Goal: Complete application form: Fill out and submit a form for a specific purpose

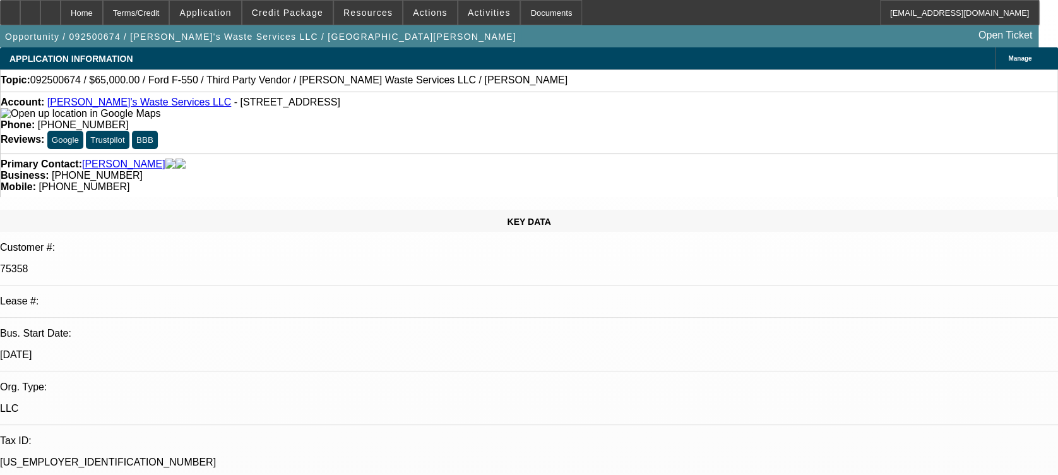
select select "0"
select select "6"
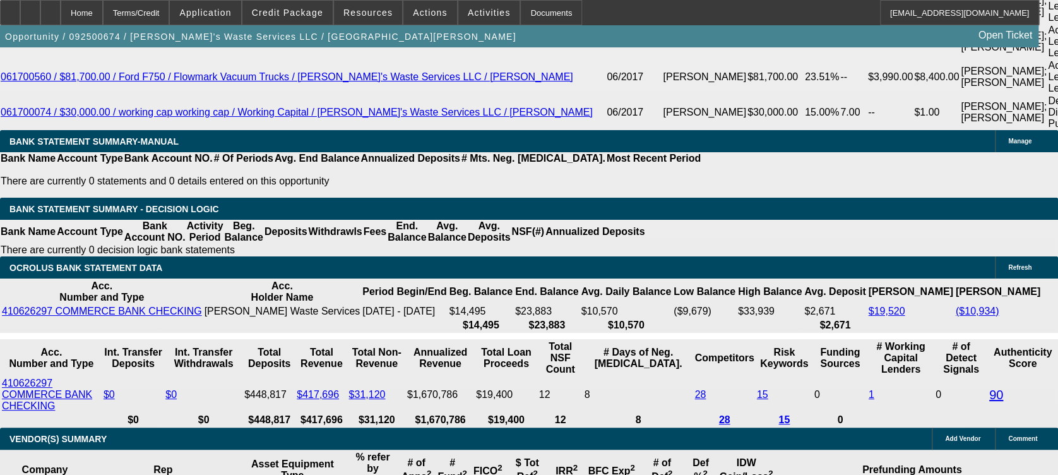
scroll to position [2513, 0]
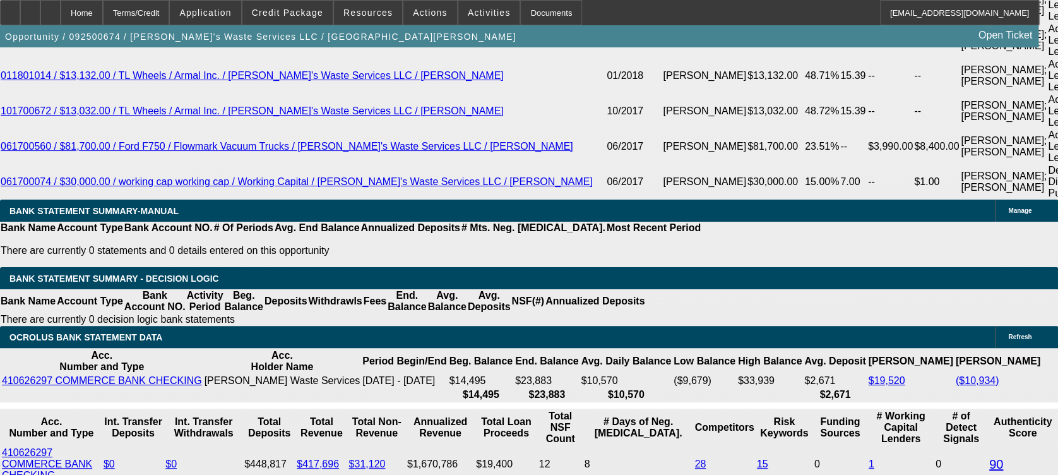
type input "UNKNOWN"
type input "42"
type input "$1,972.88"
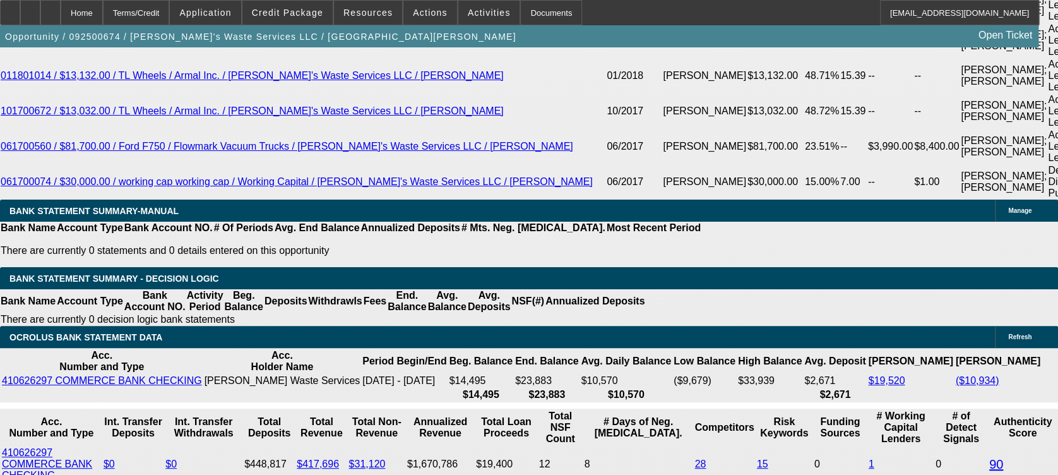
type input "42"
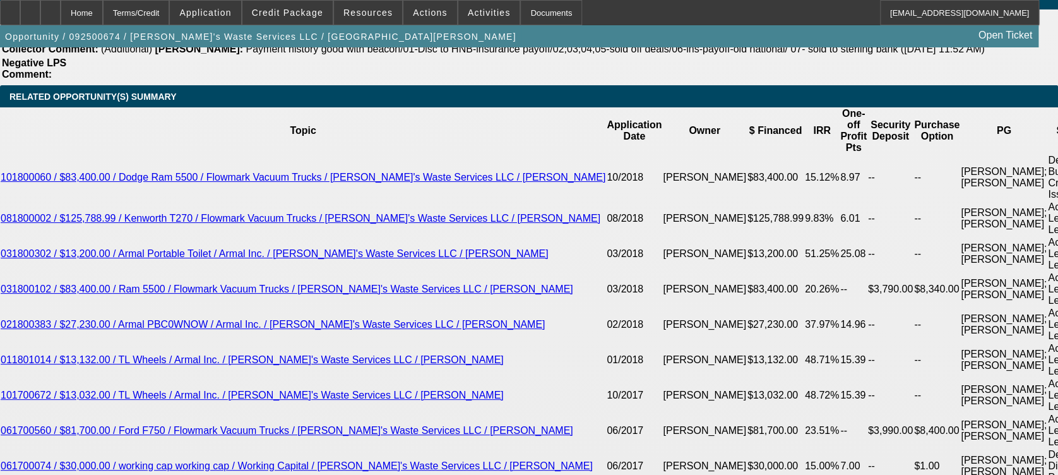
scroll to position [2225, 0]
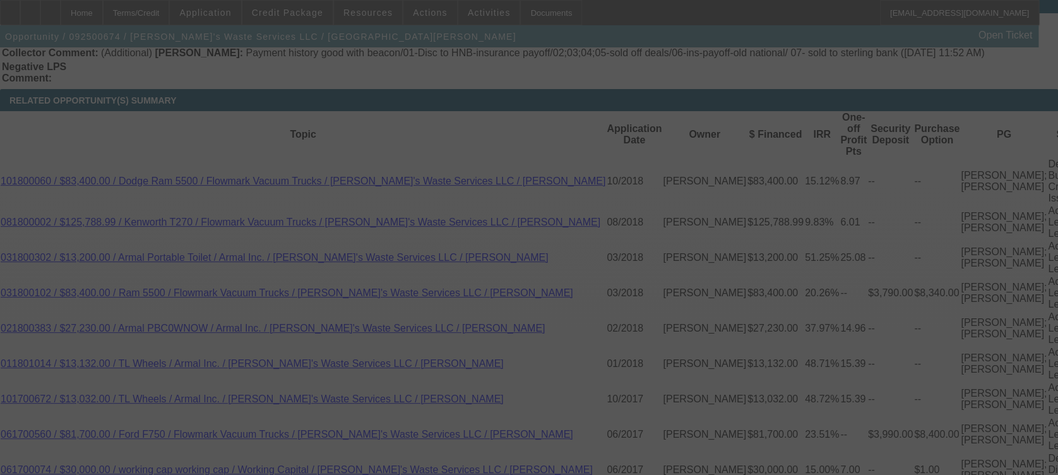
scroll to position [2384, 0]
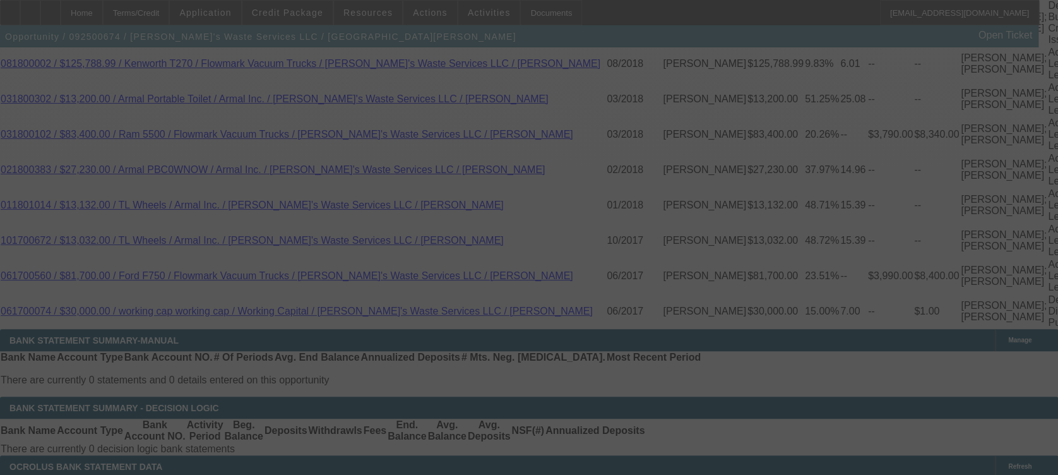
select select "0"
select select "6"
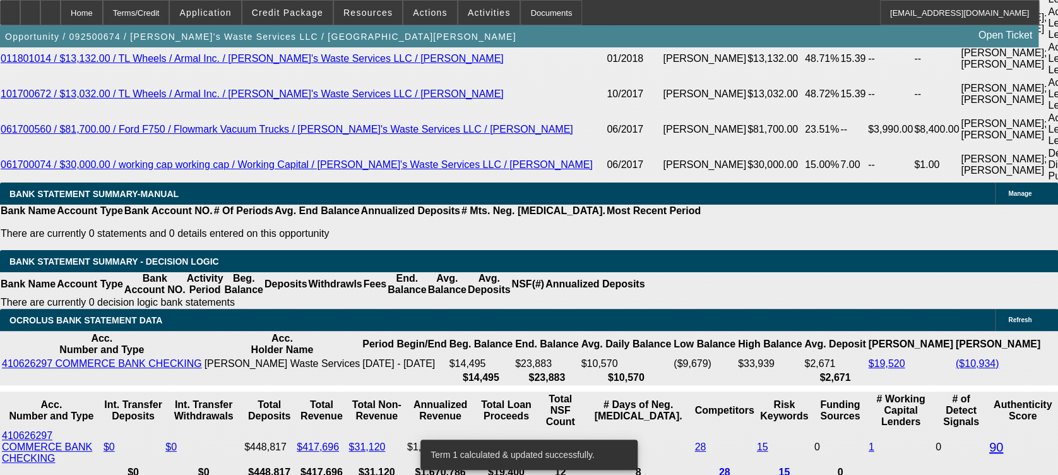
scroll to position [2648, 0]
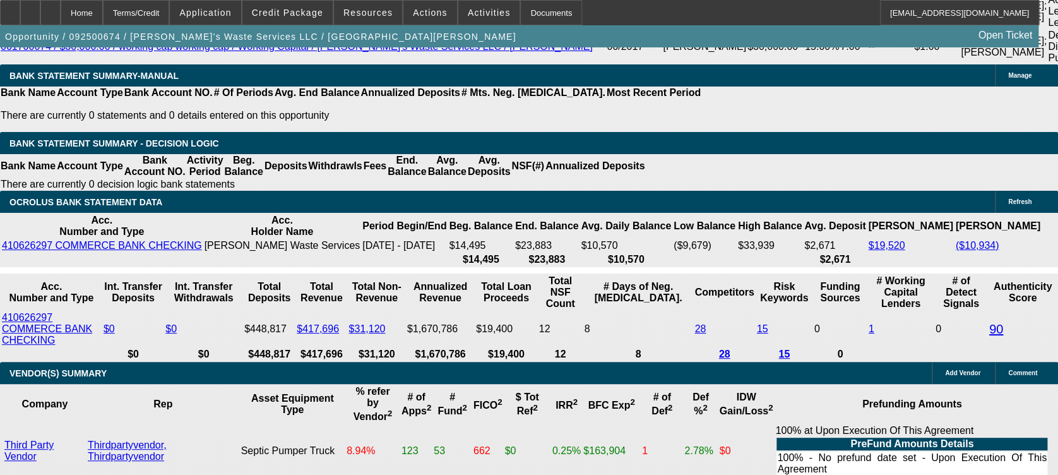
type input "UNKNOWN"
type input "1"
type input "$1,575.51"
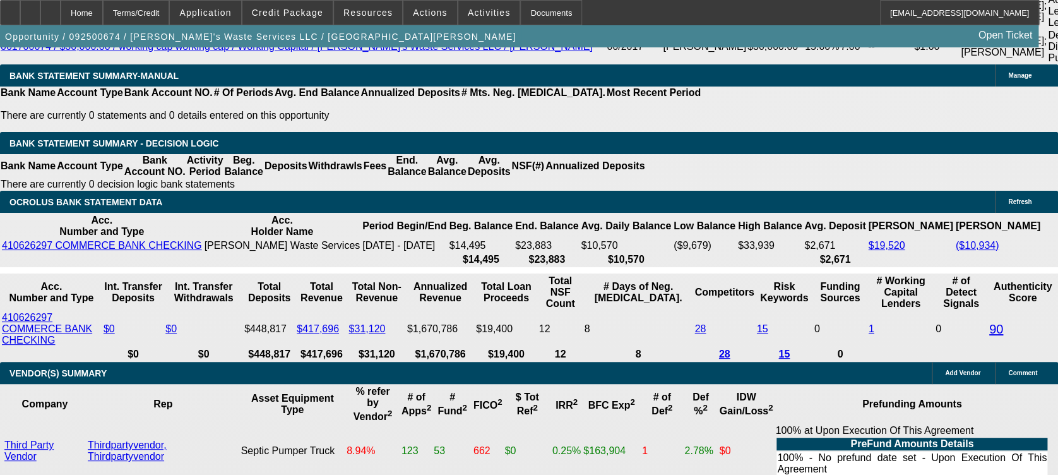
type input "13"
type input "$1,934.54"
type input "13.7"
type input "$1,956.85"
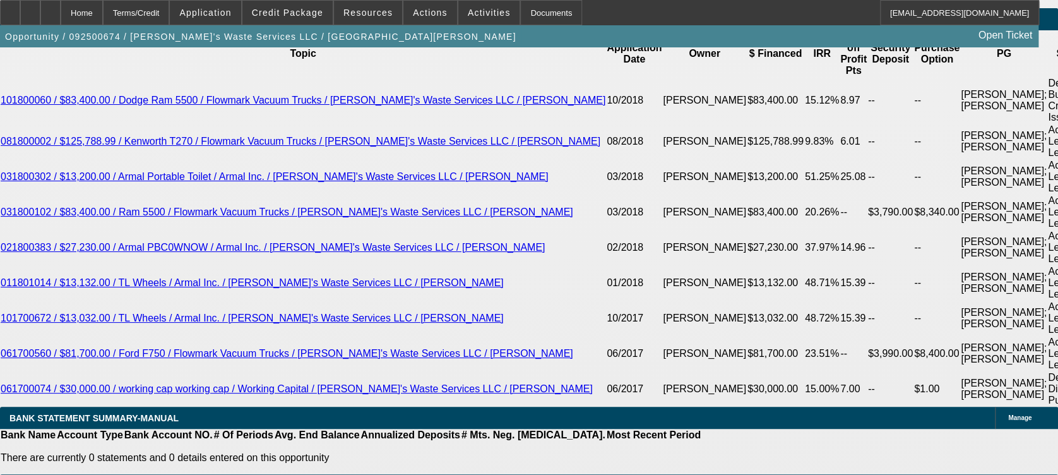
scroll to position [2305, 0]
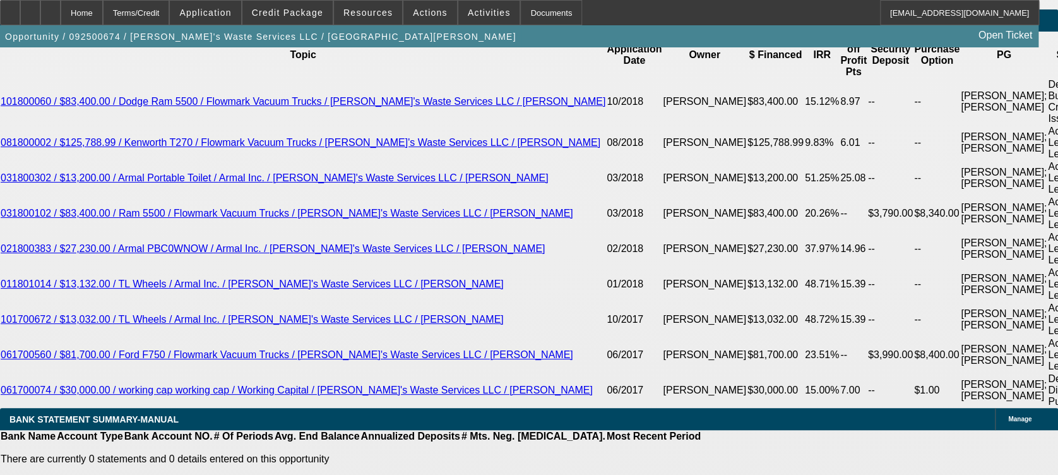
type input "13.7"
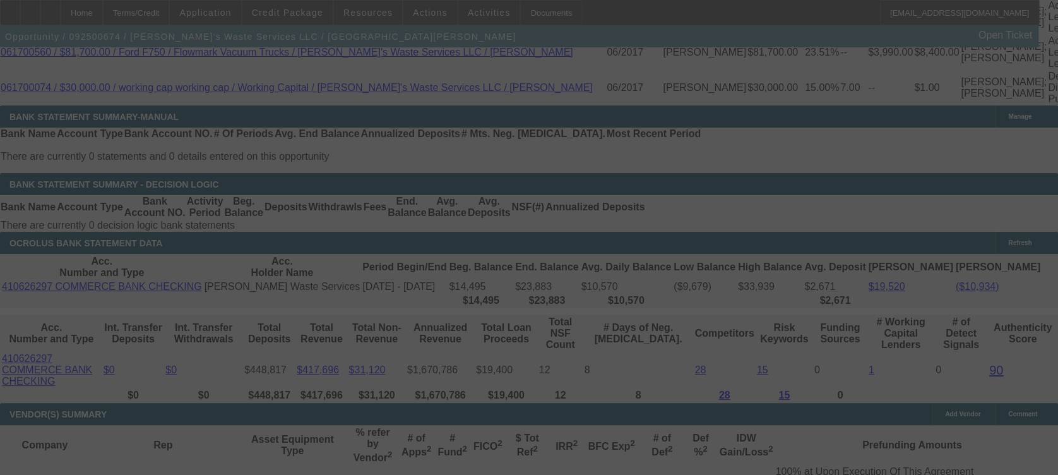
scroll to position [2609, 0]
select select "0"
select select "6"
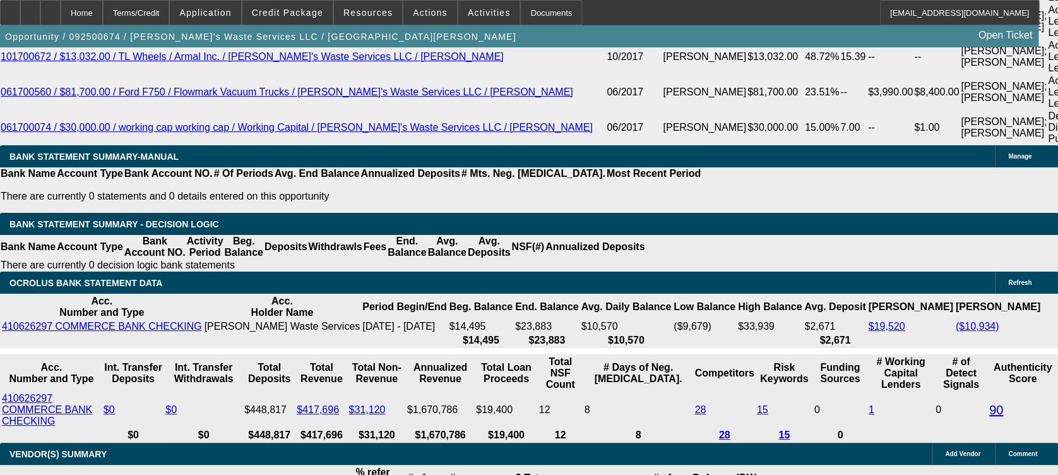
scroll to position [2567, 0]
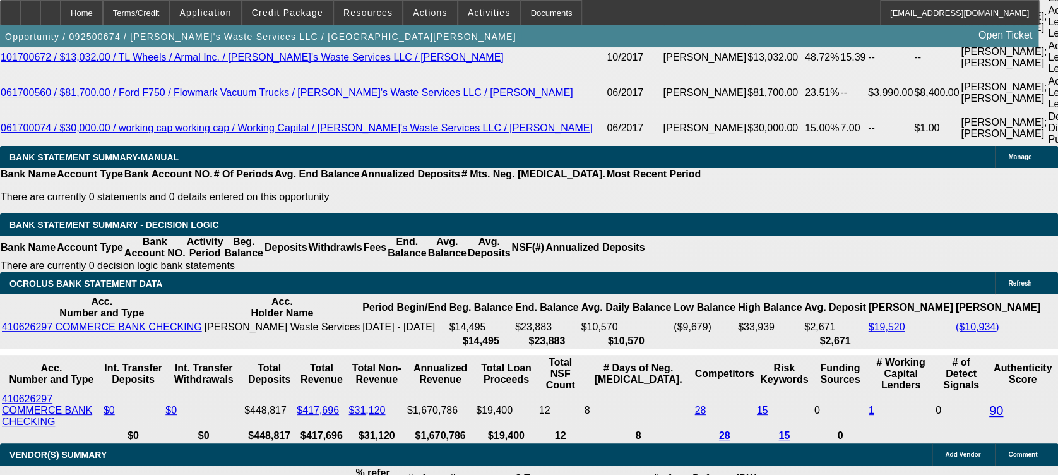
type input "UNKNOWN"
type input "1"
type input "$1,575.51"
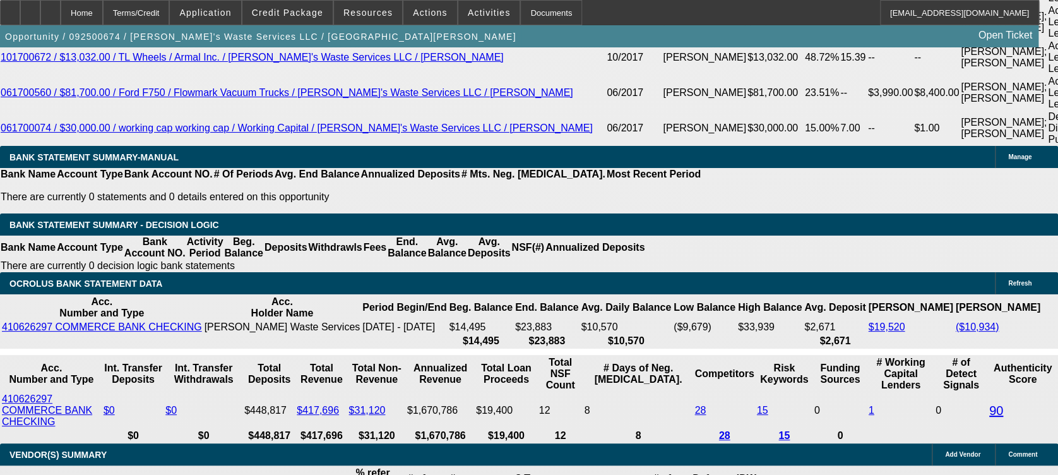
type input "14"
type input "$1,966.46"
type input "14.2"
type input "$1,972.88"
type input "14.2"
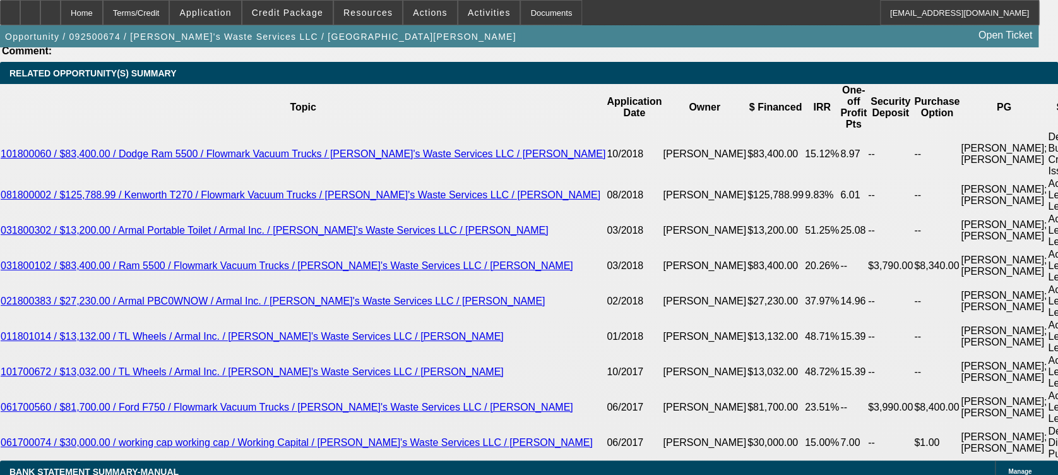
scroll to position [2251, 0]
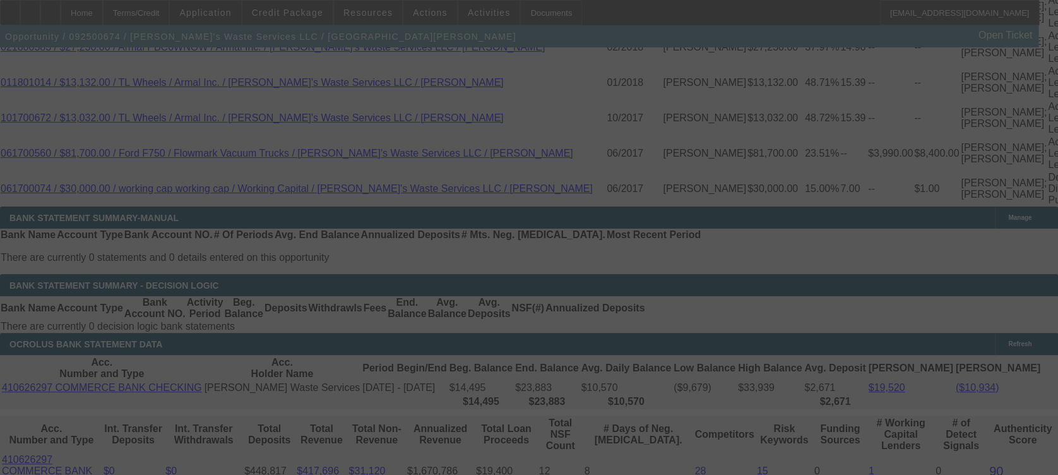
scroll to position [2508, 0]
select select "0"
select select "6"
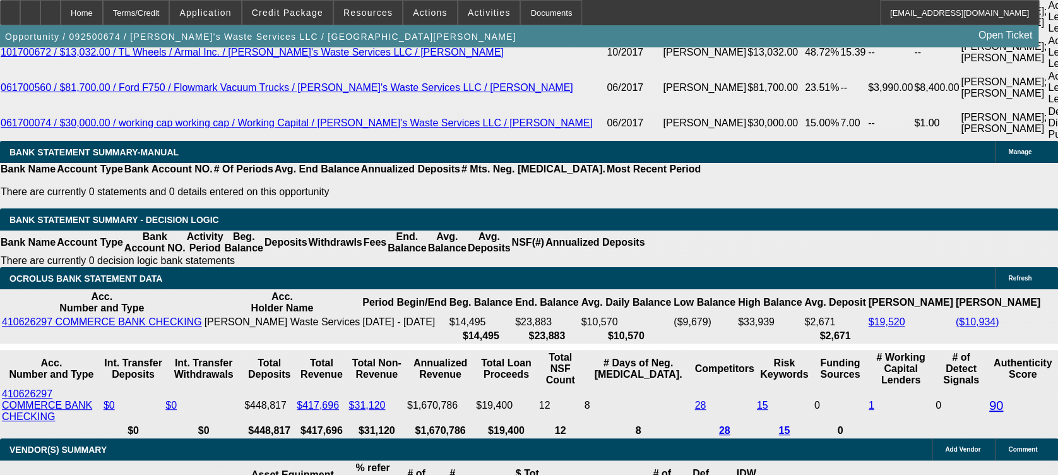
scroll to position [2574, 0]
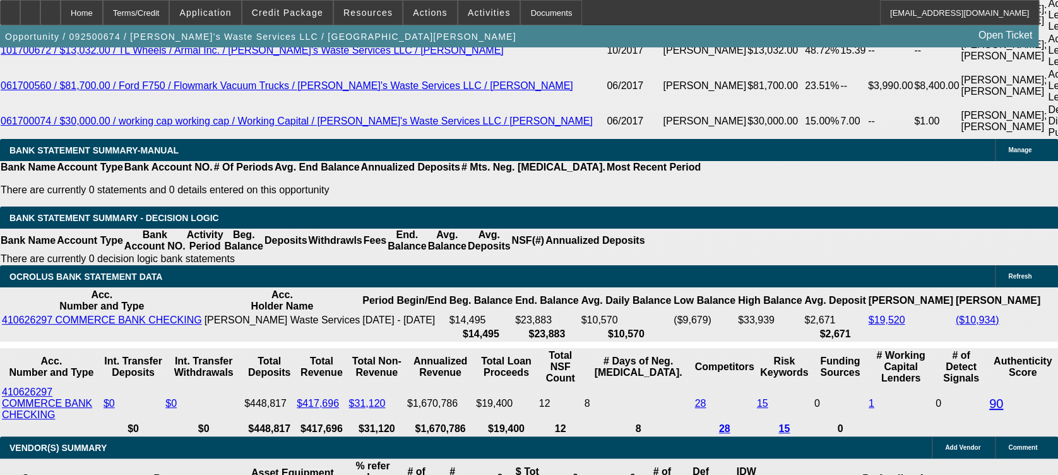
type input "14."
type input "UNKNOWN"
type input "$1,966.46"
type input "14.4"
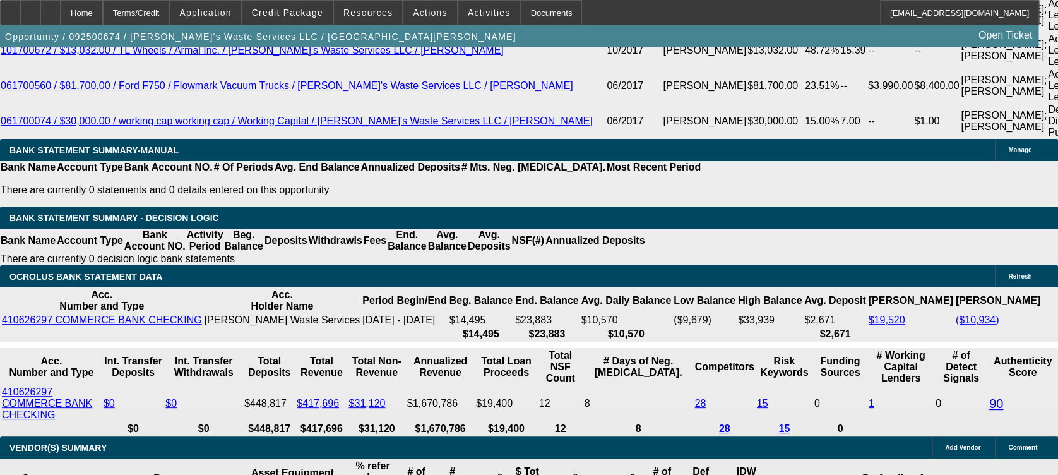
type input "$1,979.32"
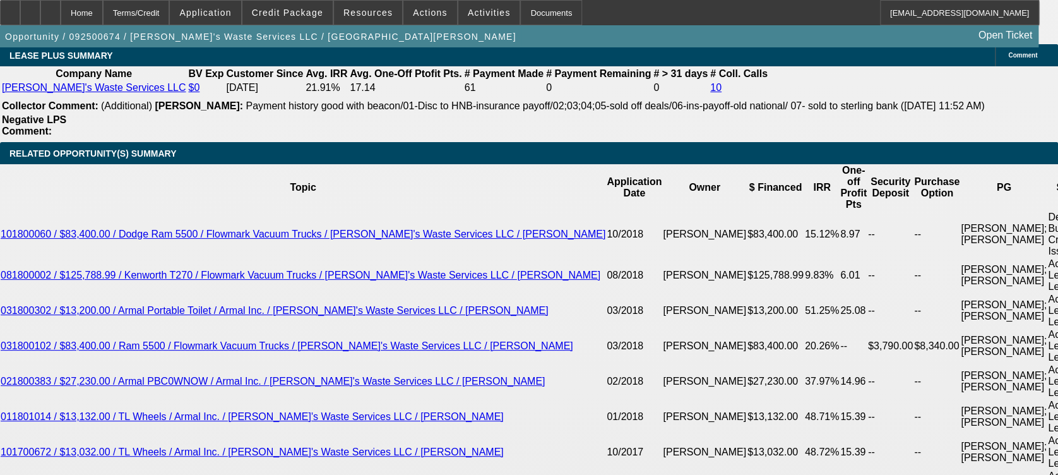
scroll to position [2156, 0]
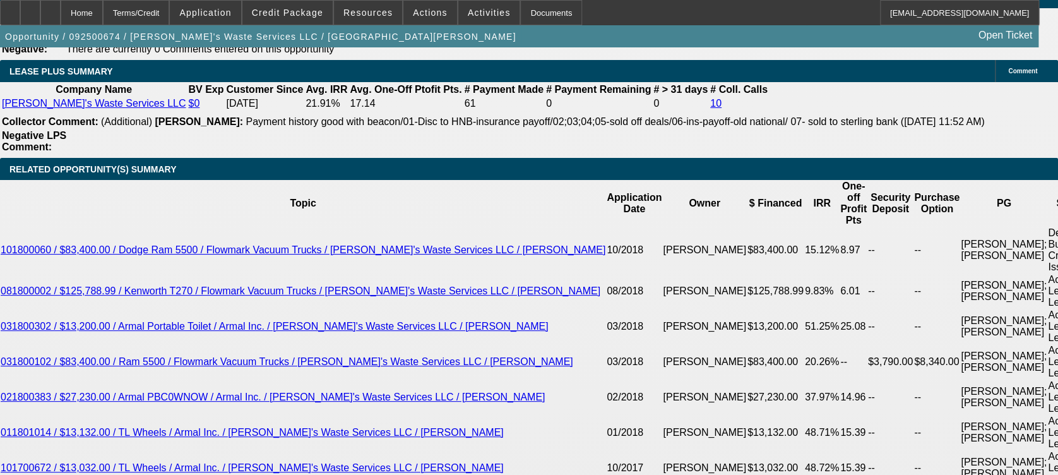
type input "14.4"
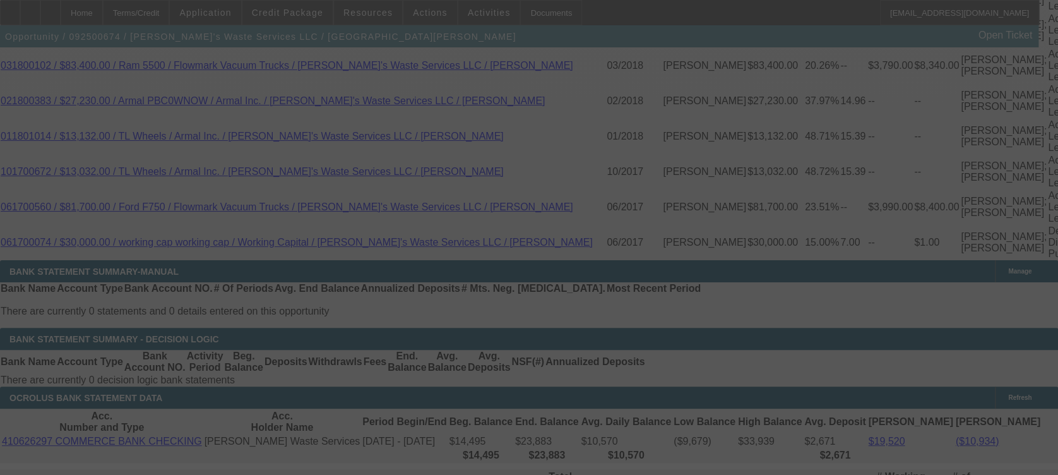
scroll to position [2551, 0]
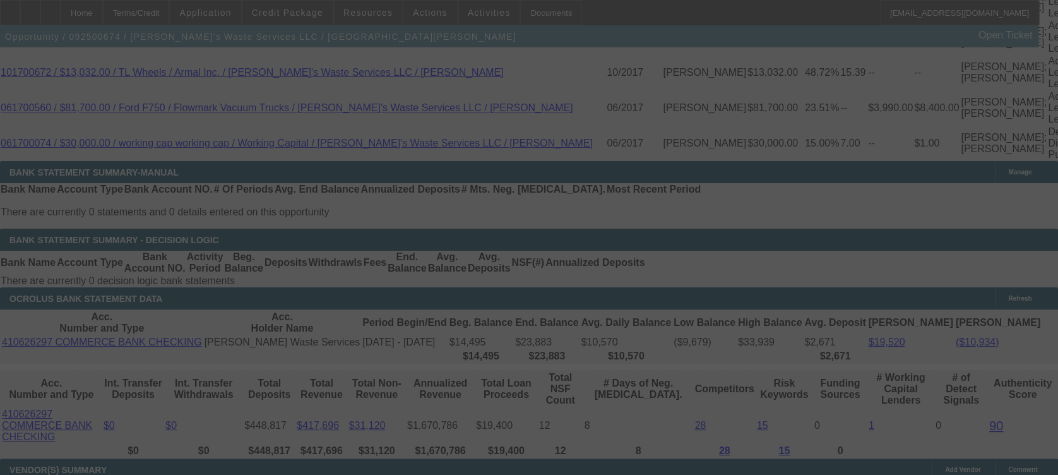
select select "0"
select select "6"
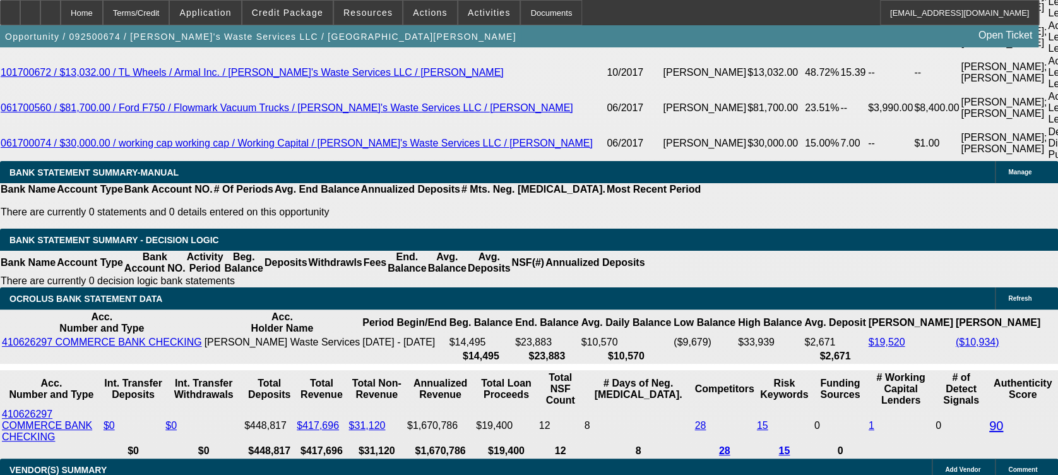
click at [311, 32] on div "Opportunity / 092500674 / Charlene's Waste Services LLC / Endsley, Tommy Open T…" at bounding box center [519, 36] width 1038 height 22
click at [311, 17] on span at bounding box center [287, 12] width 90 height 30
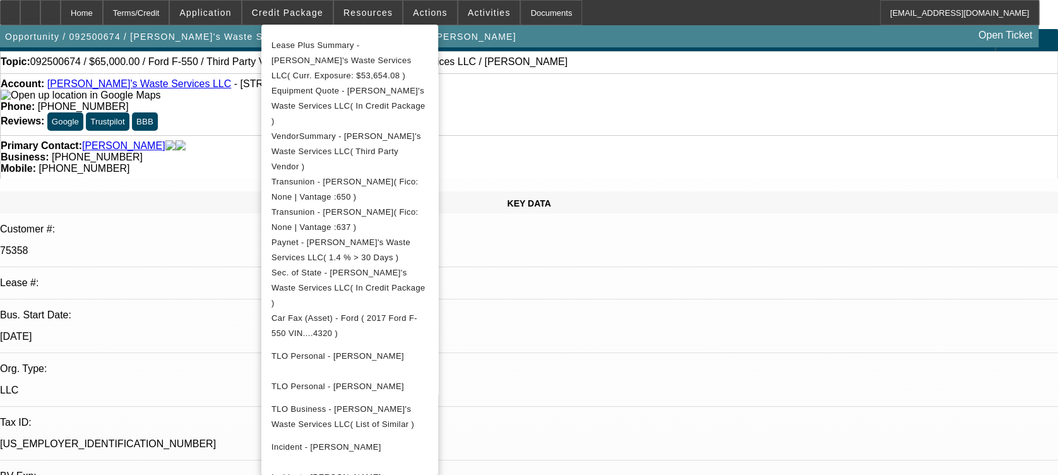
scroll to position [0, 0]
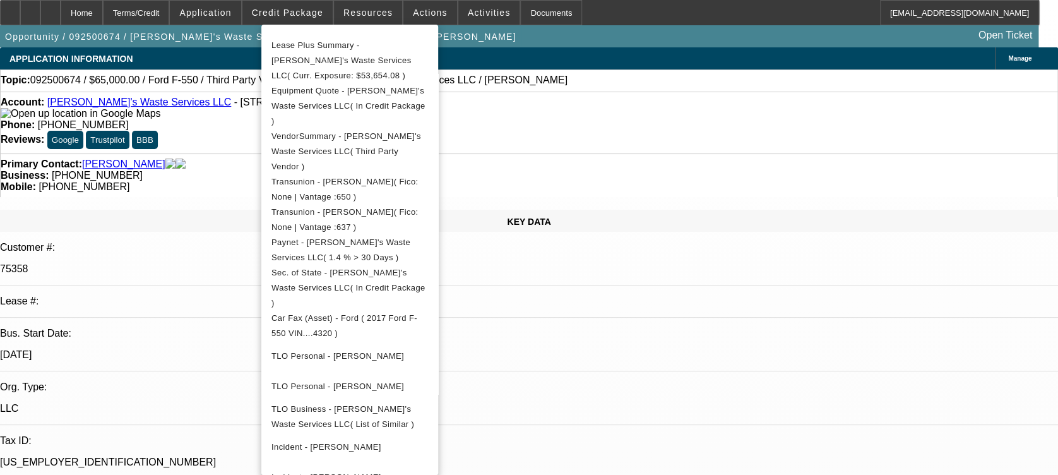
click at [703, 212] on div at bounding box center [529, 237] width 1058 height 475
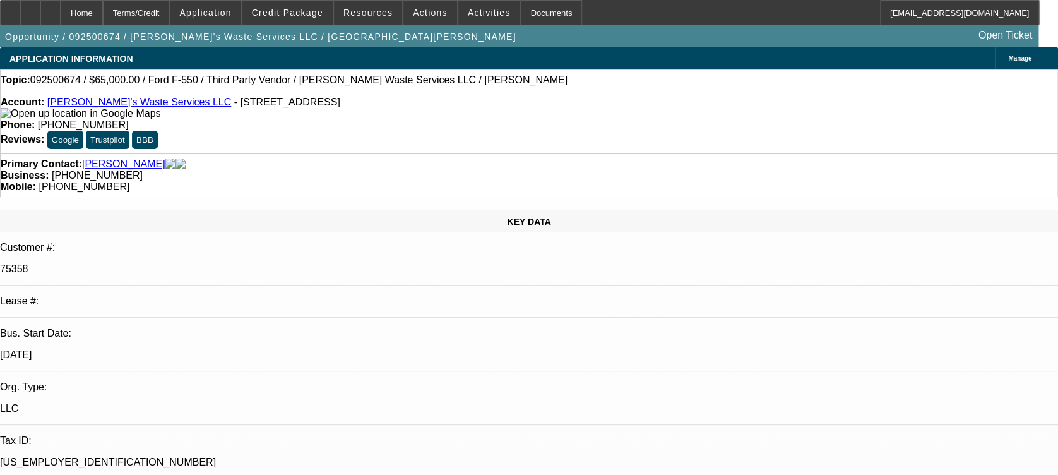
click at [79, 107] on link "[PERSON_NAME]'s Waste Services LLC" at bounding box center [139, 102] width 184 height 11
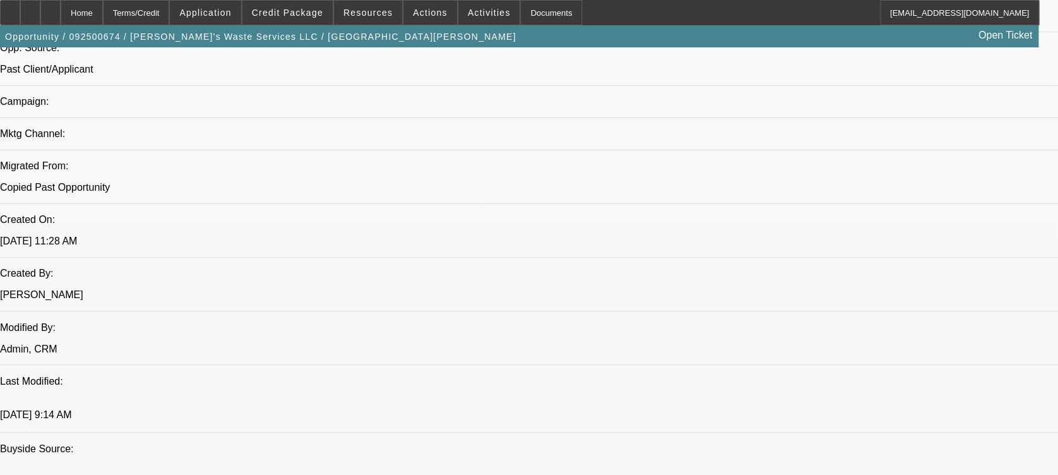
scroll to position [881, 0]
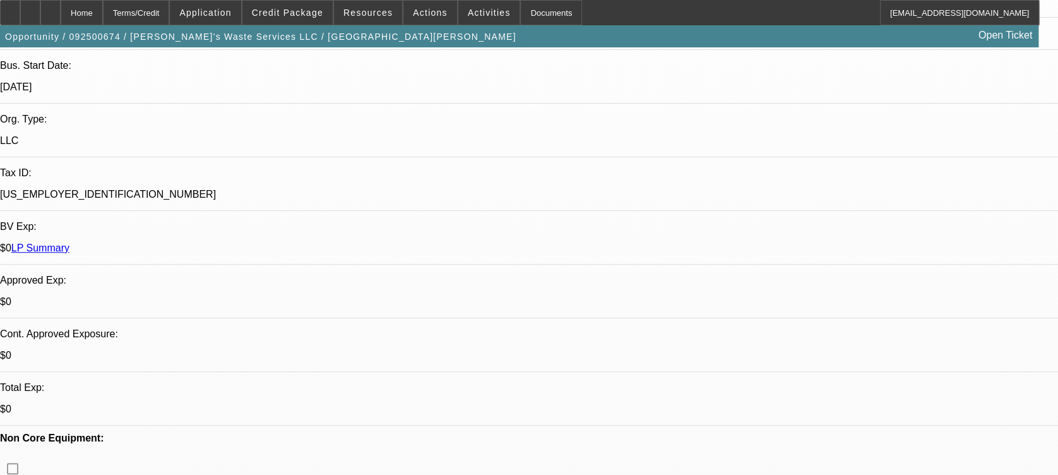
scroll to position [306, 0]
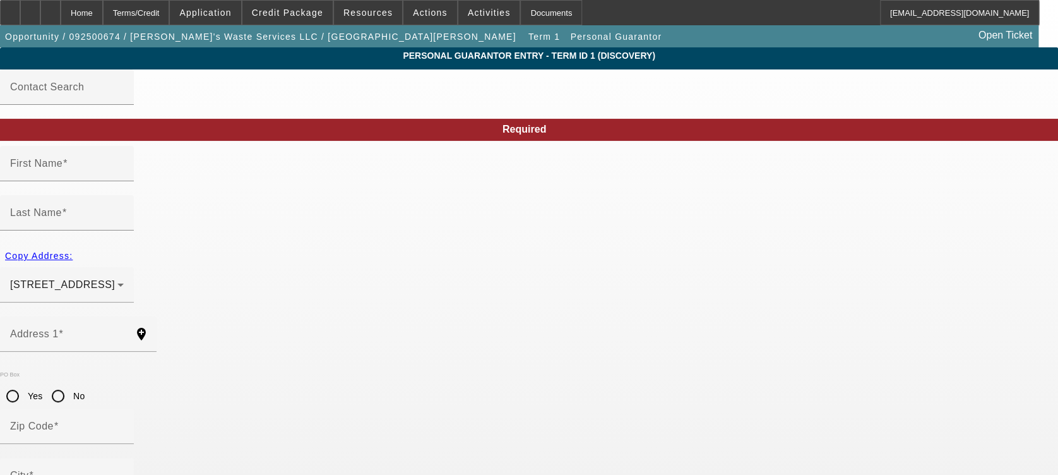
type input "Tommy"
type input "[PERSON_NAME]"
type input "[STREET_ADDRESS]"
radio input "true"
type input "63385"
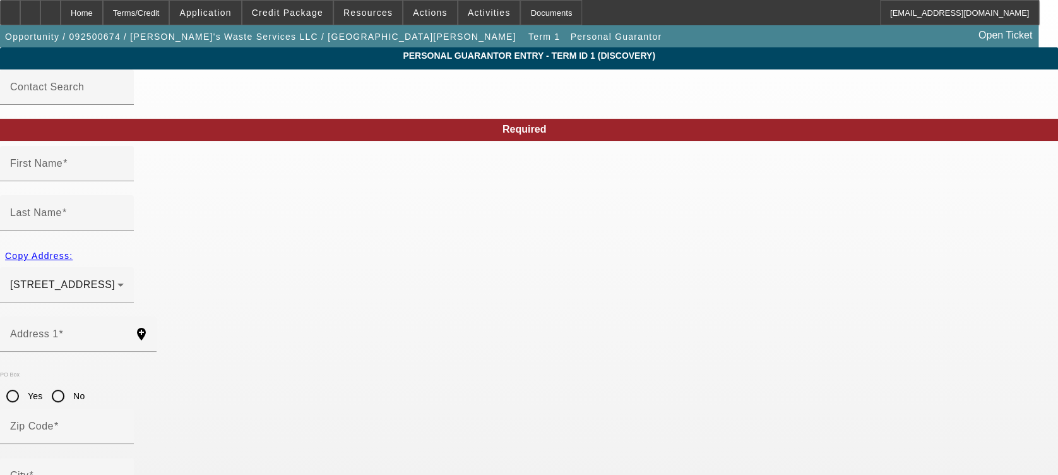
type input "[GEOGRAPHIC_DATA]"
type input "[PHONE_NUMBER]"
type input "50"
type input "488-82-1000"
type input "[EMAIL_ADDRESS][DOMAIN_NAME]"
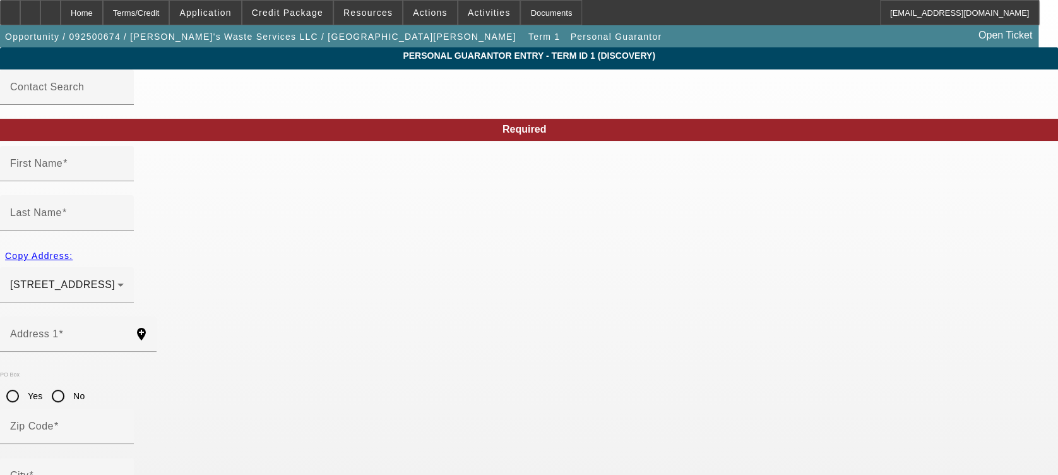
type input "[PHONE_NUMBER]"
type input "$0.00"
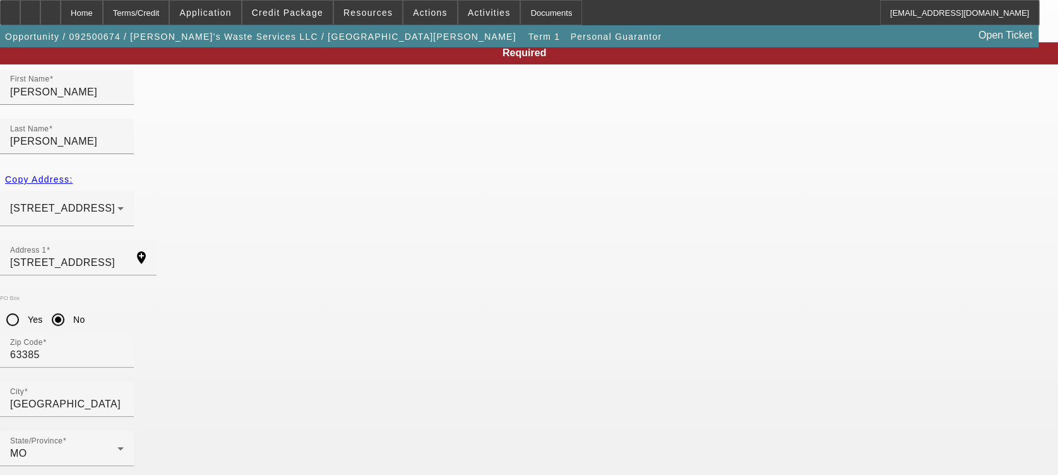
click at [124, 347] on input "63385" at bounding box center [67, 354] width 114 height 15
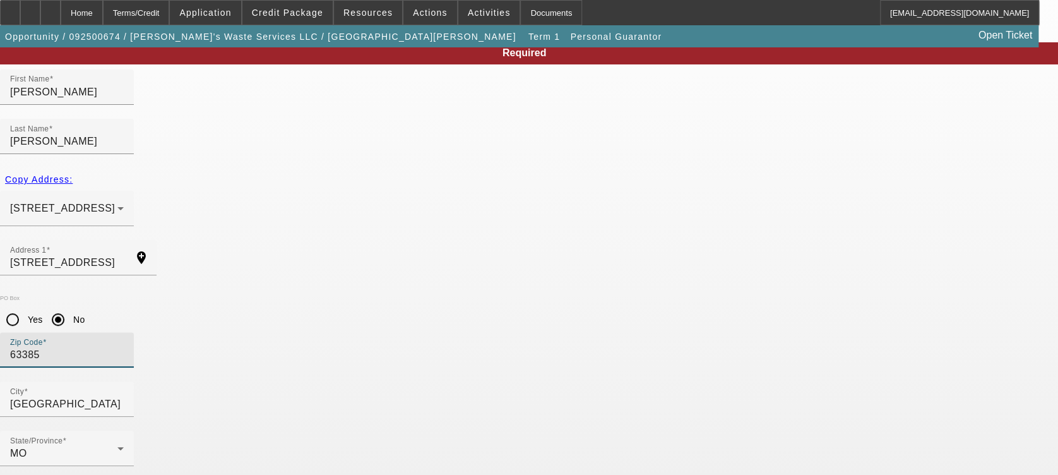
click at [124, 347] on input "63385" at bounding box center [67, 354] width 114 height 15
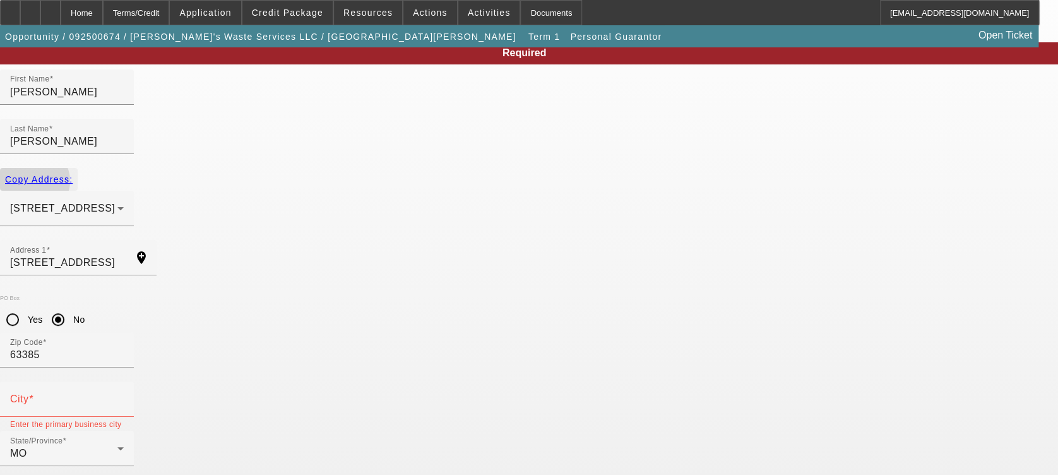
click at [78, 164] on span "button" at bounding box center [39, 179] width 78 height 30
radio input "false"
type input "[GEOGRAPHIC_DATA]"
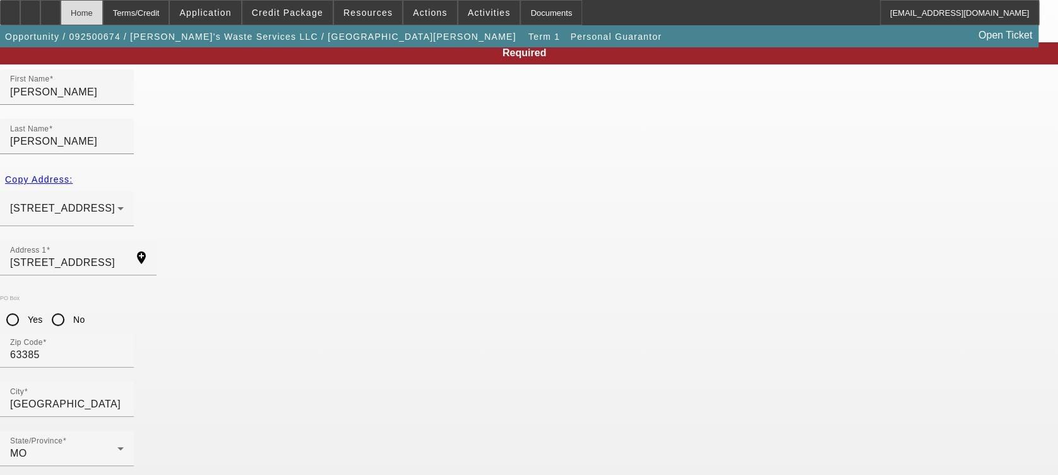
click at [103, 21] on div "Home" at bounding box center [82, 12] width 42 height 25
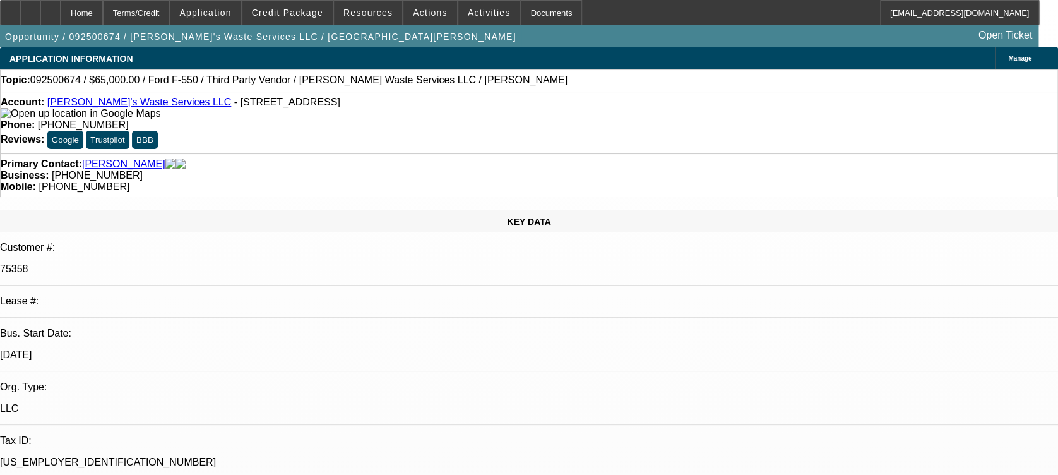
select select "0"
select select "6"
drag, startPoint x: 127, startPoint y: 258, endPoint x: 186, endPoint y: 258, distance: 58.7
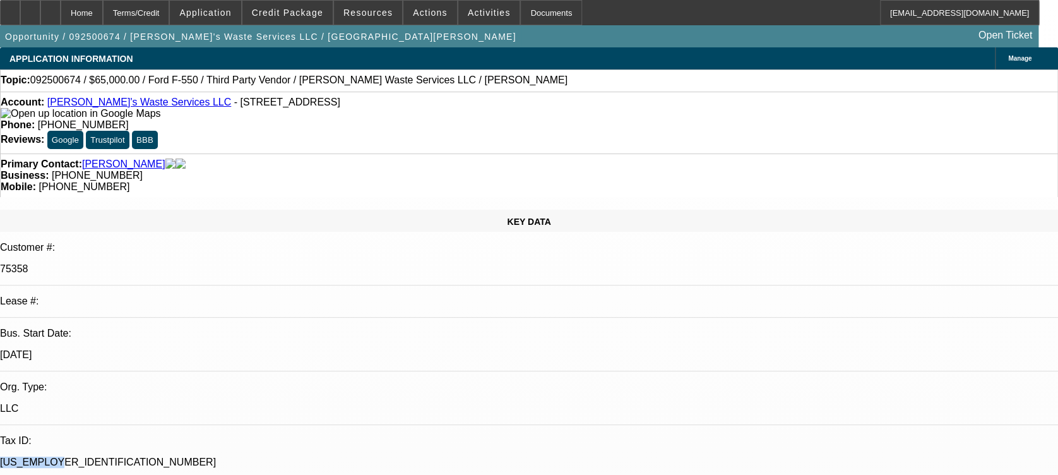
click at [186, 456] on div "[US_EMPLOYER_IDENTIFICATION_NUMBER]" at bounding box center [529, 461] width 1058 height 11
drag, startPoint x: 186, startPoint y: 258, endPoint x: 163, endPoint y: 259, distance: 22.2
copy p "[US_EMPLOYER_IDENTIFICATION_NUMBER]"
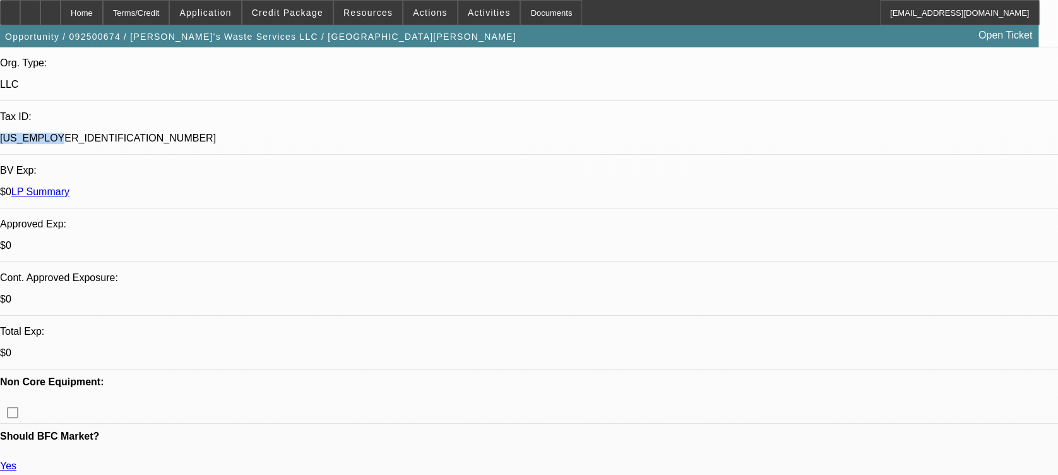
scroll to position [324, 0]
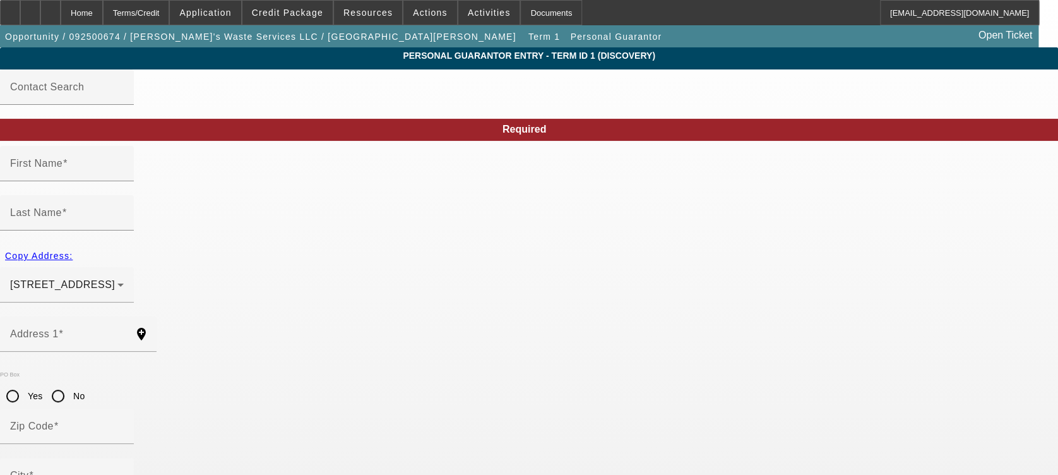
type input "[PERSON_NAME]"
type input "[STREET_ADDRESS]"
radio input "true"
type input "63385"
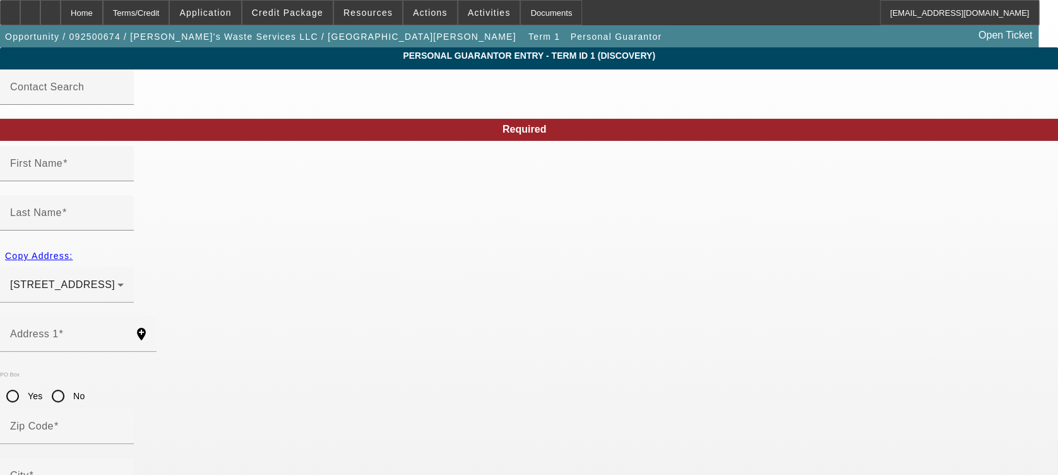
type input "[GEOGRAPHIC_DATA]"
type input "[PHONE_NUMBER]"
type input "50"
type input "500-66-5596"
type input "[EMAIL_ADDRESS][DOMAIN_NAME]"
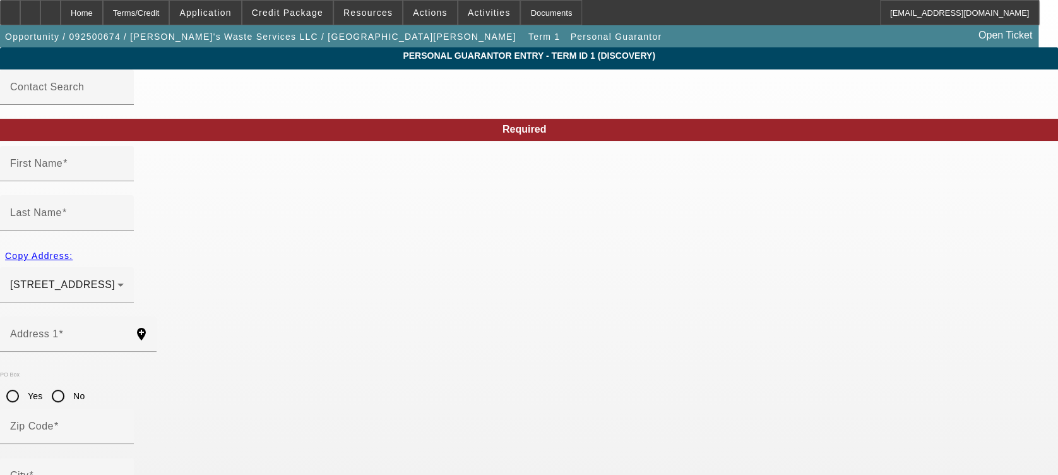
type input "$0.00"
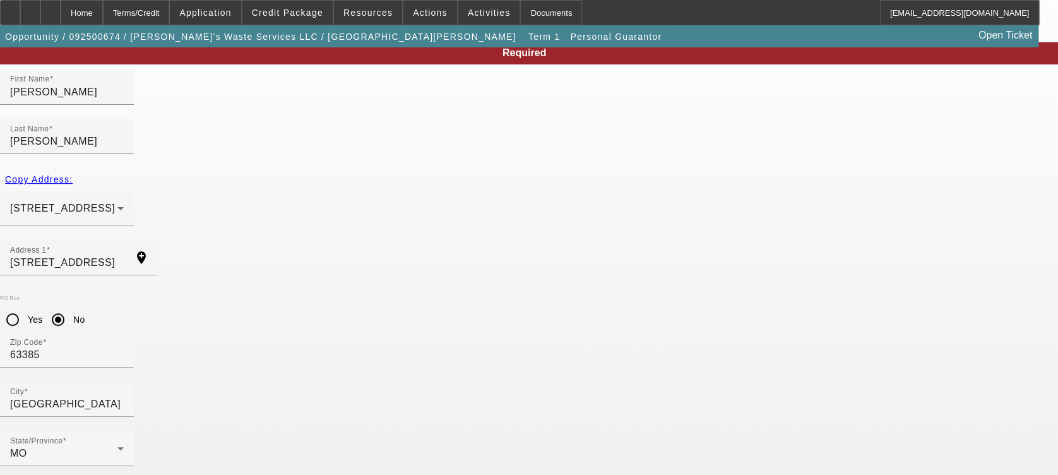
click at [103, 10] on div "Home" at bounding box center [82, 12] width 42 height 25
click at [97, 20] on div "Home" at bounding box center [82, 12] width 42 height 25
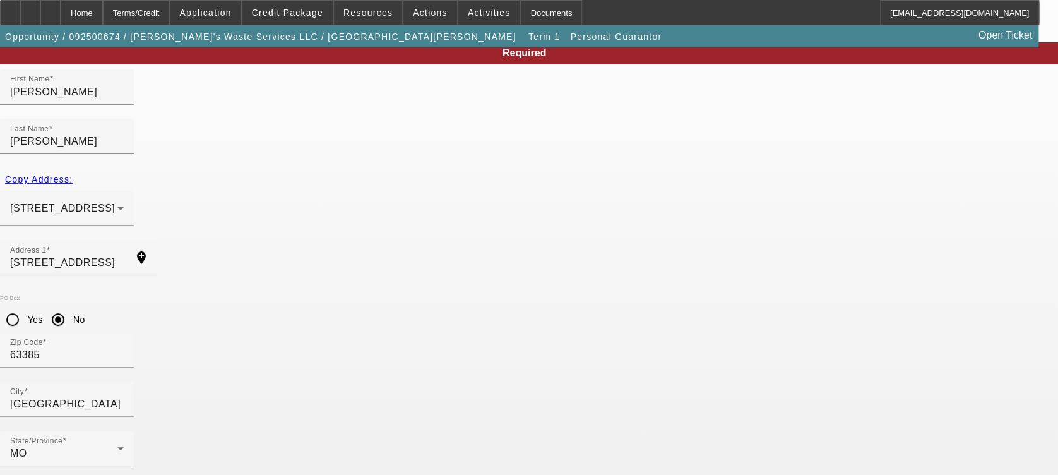
click at [103, 18] on div "Home" at bounding box center [82, 12] width 42 height 25
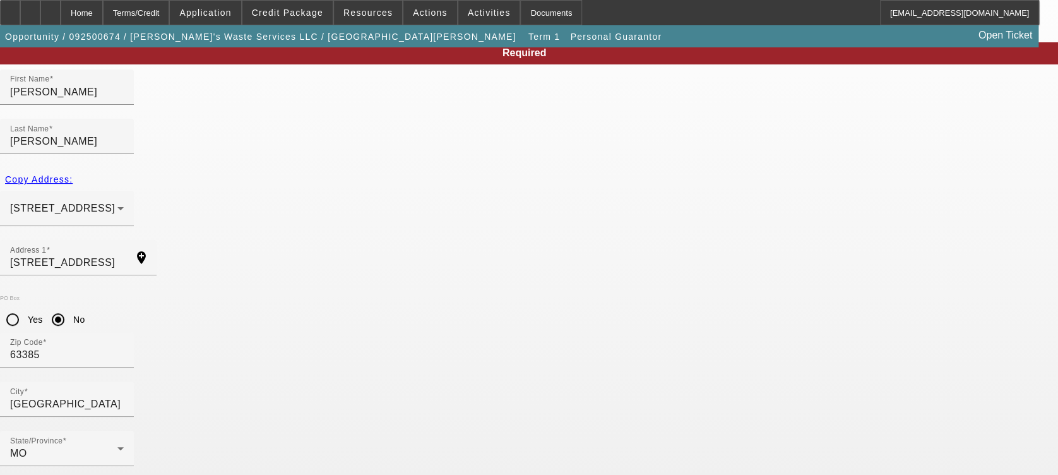
drag, startPoint x: 110, startPoint y: 18, endPoint x: 97, endPoint y: 93, distance: 75.7
click at [61, 1] on div at bounding box center [50, 12] width 20 height 25
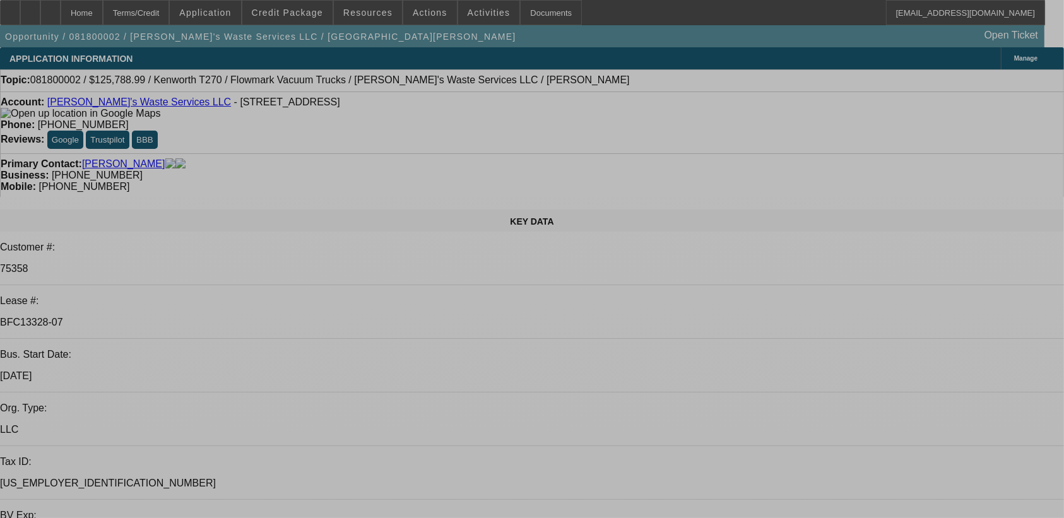
select select "0"
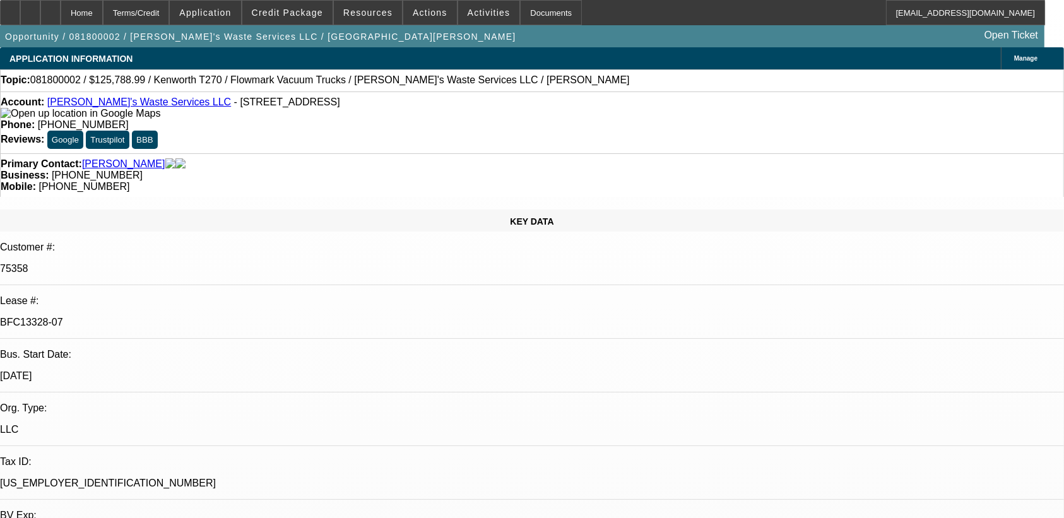
select select "0"
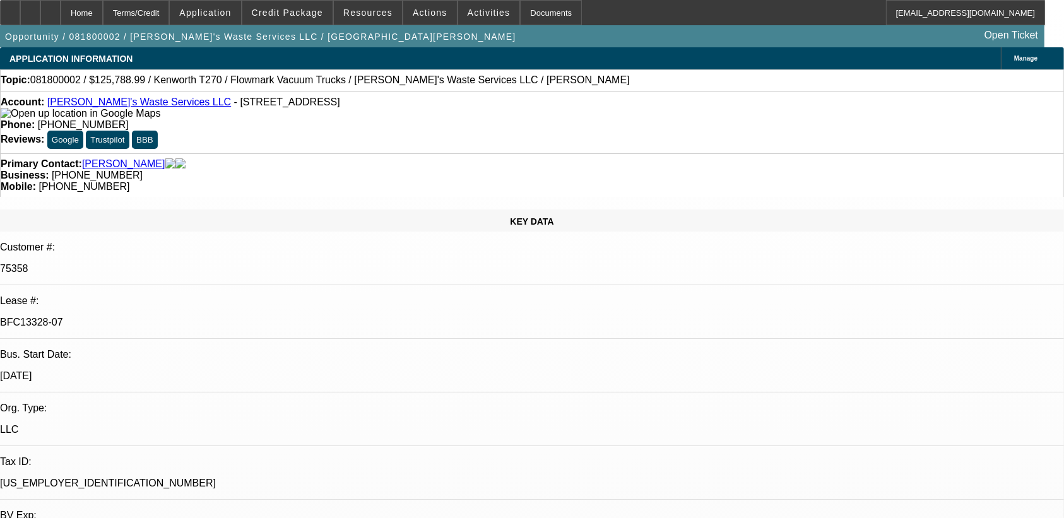
select select "0"
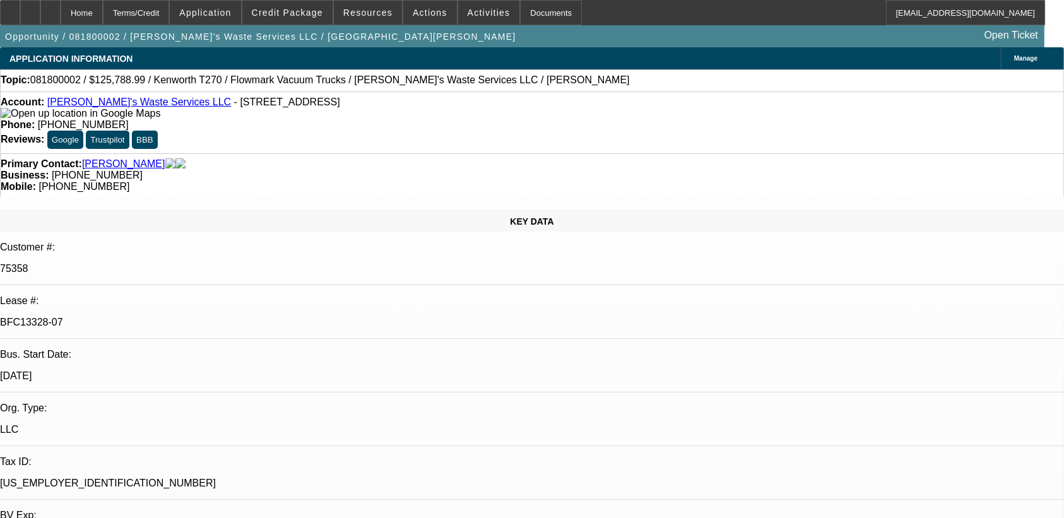
select select "0"
select select "1"
select select "2"
select select "6"
select select "1"
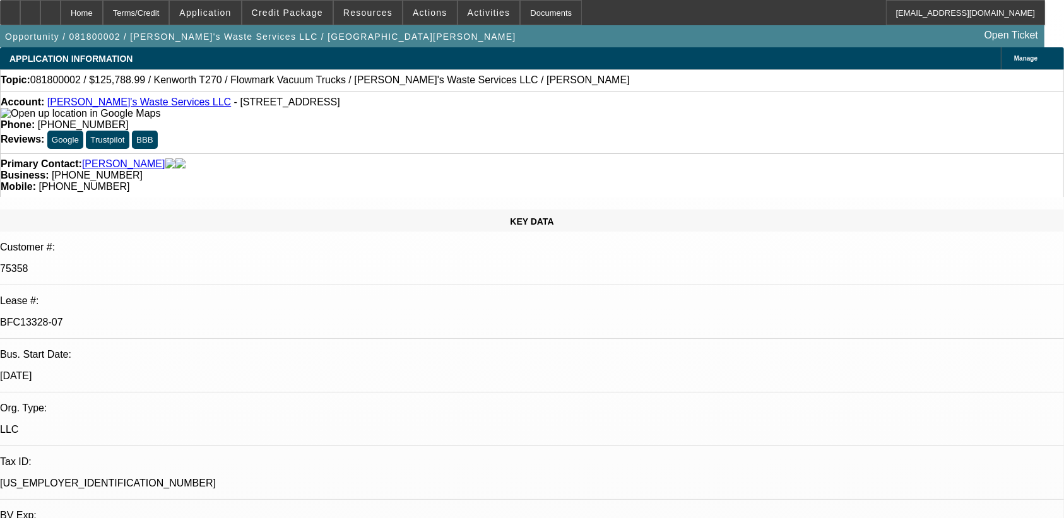
select select "2"
select select "6"
select select "1"
select select "2"
select select "6"
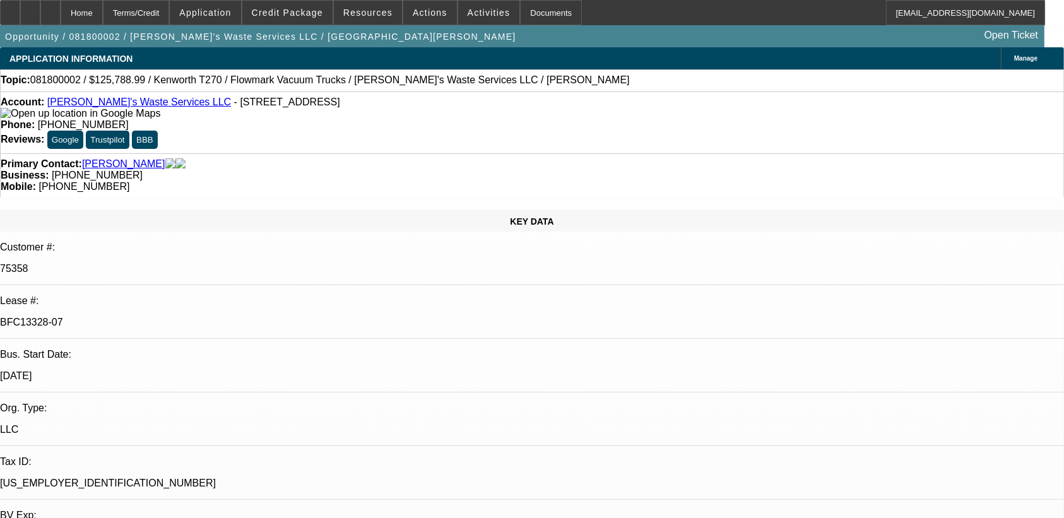
select select "1"
select select "2"
select select "6"
click at [292, 15] on span "Credit Package" at bounding box center [287, 13] width 71 height 10
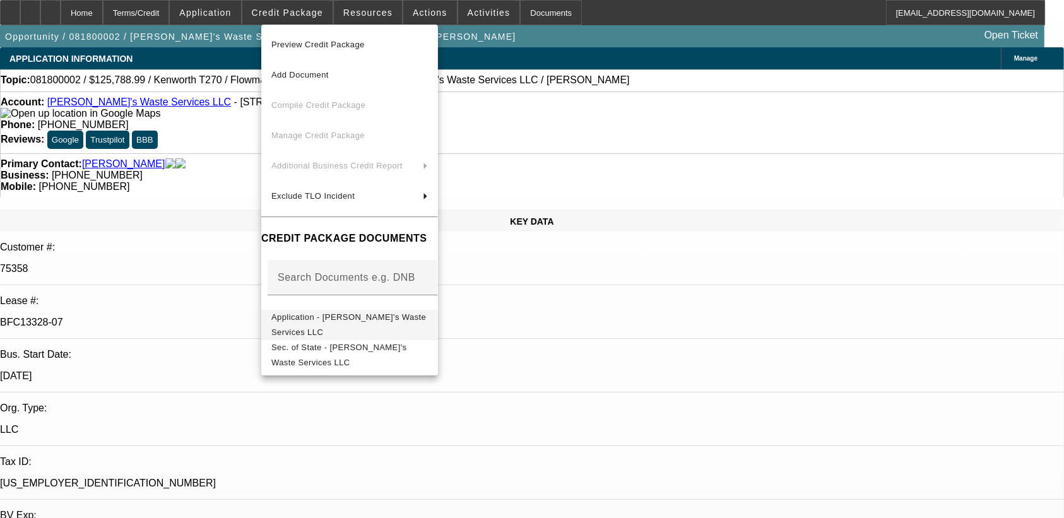
click at [369, 314] on span "Application - Charlene's Waste Services LLC" at bounding box center [349, 325] width 157 height 30
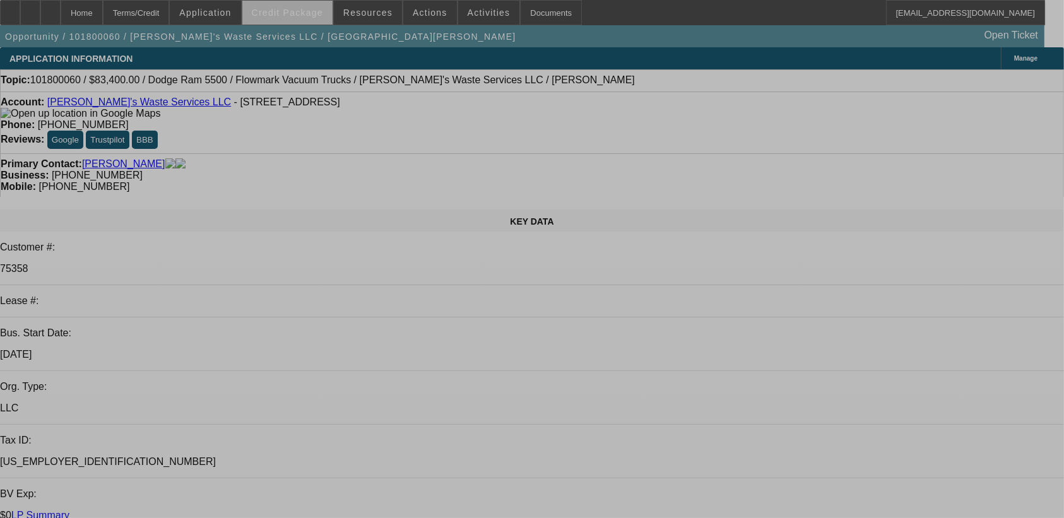
select select "0"
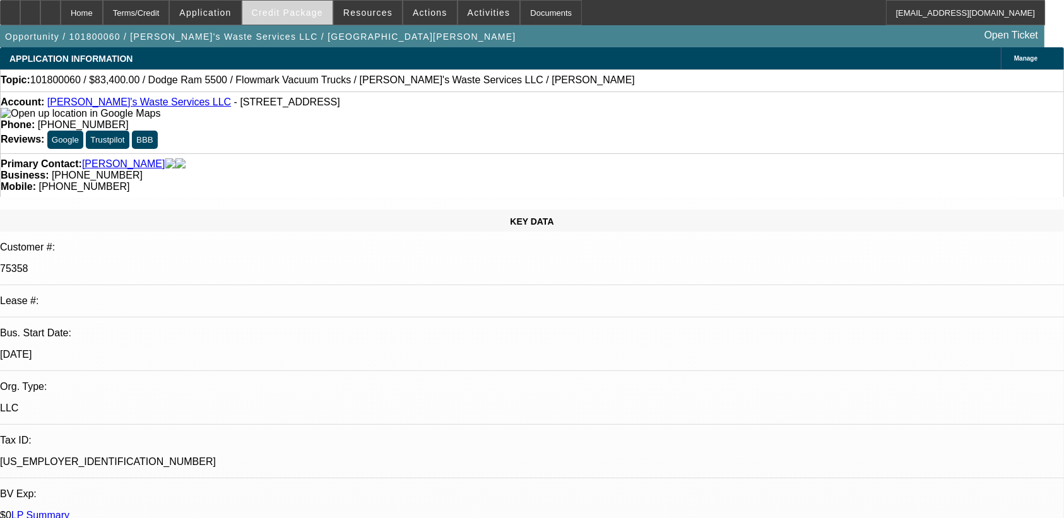
select select "0"
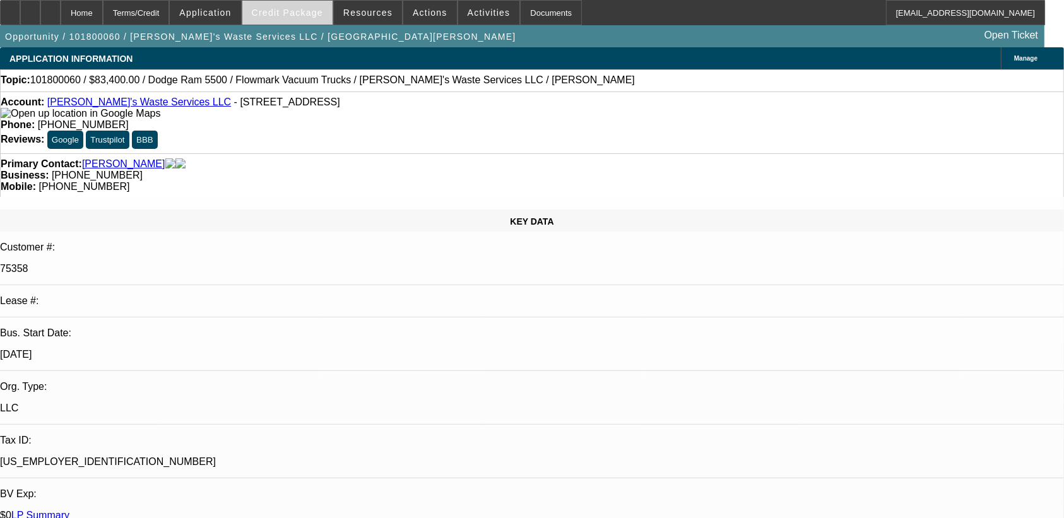
select select "0"
select select "0.1"
select select "0"
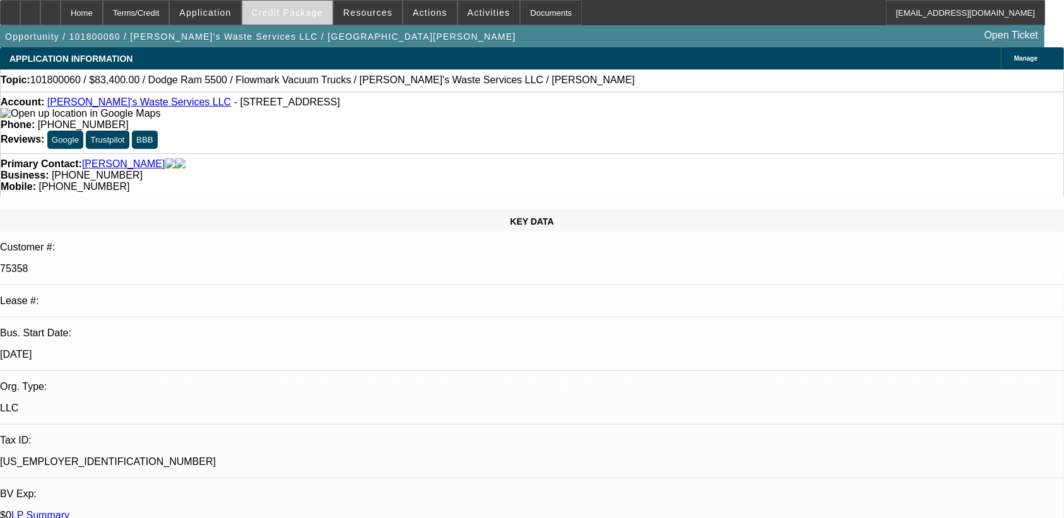
select select "0.1"
select select "1"
select select "6"
select select "1"
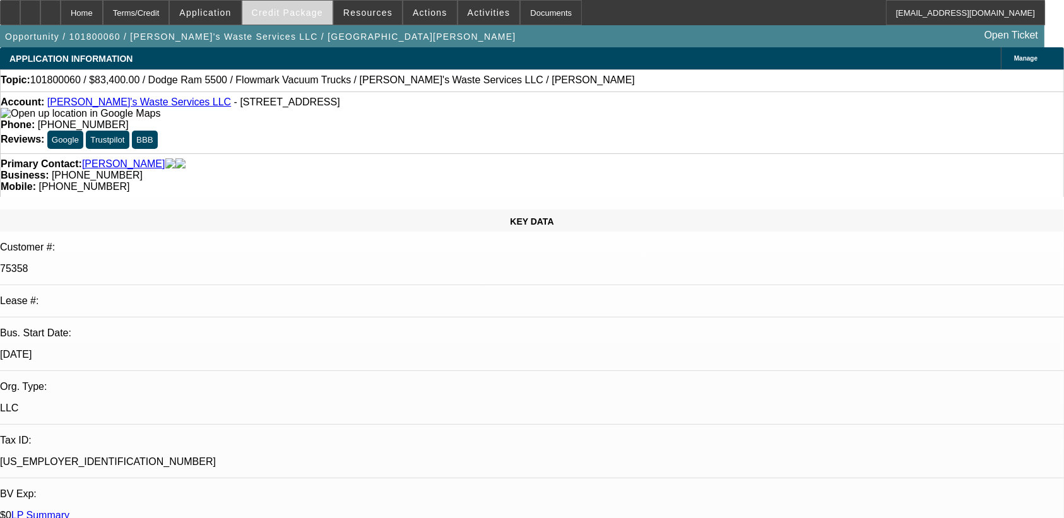
select select "1"
select select "6"
select select "1"
select select "4"
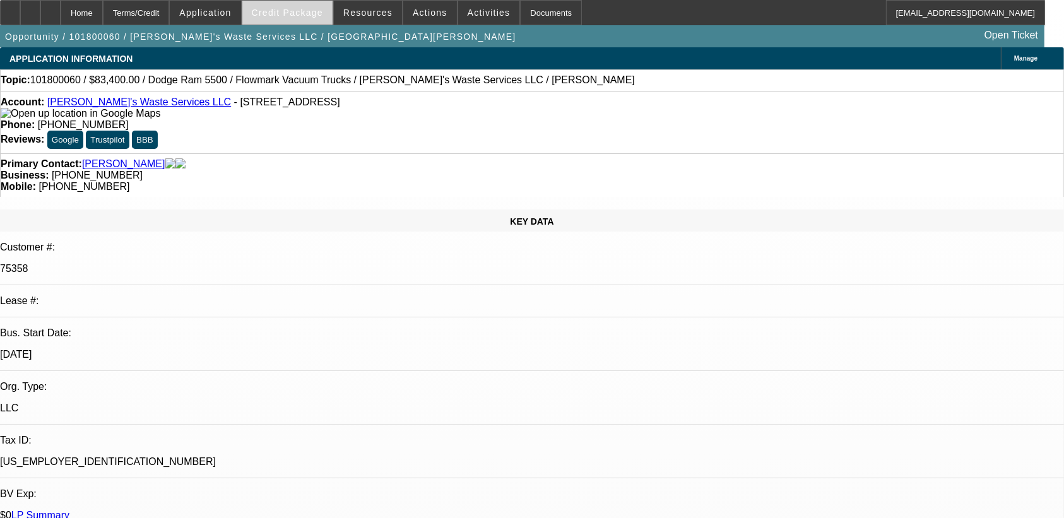
select select "1"
select select "4"
click at [293, 15] on span "Credit Package" at bounding box center [287, 13] width 71 height 10
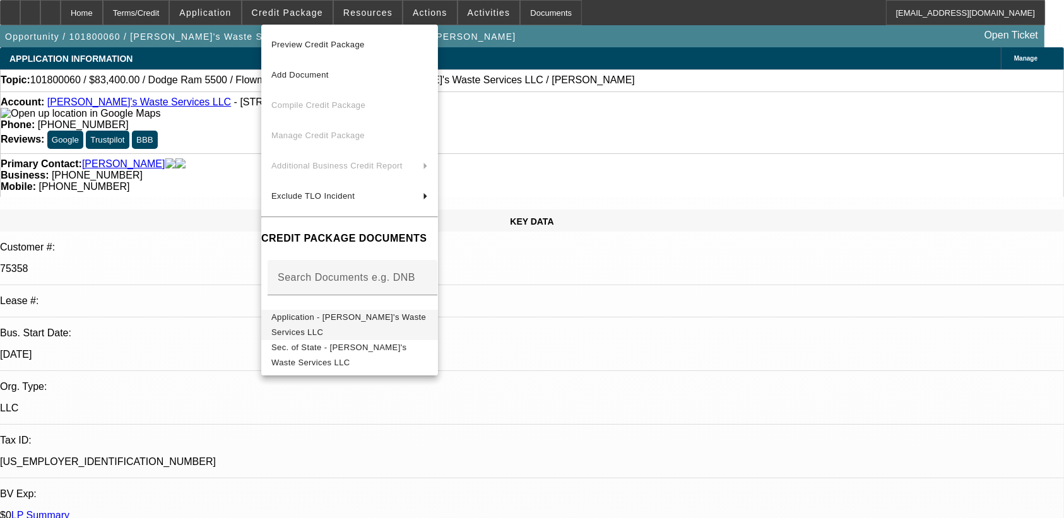
click at [363, 321] on span "Application - Charlene's Waste Services LLC" at bounding box center [348, 324] width 155 height 25
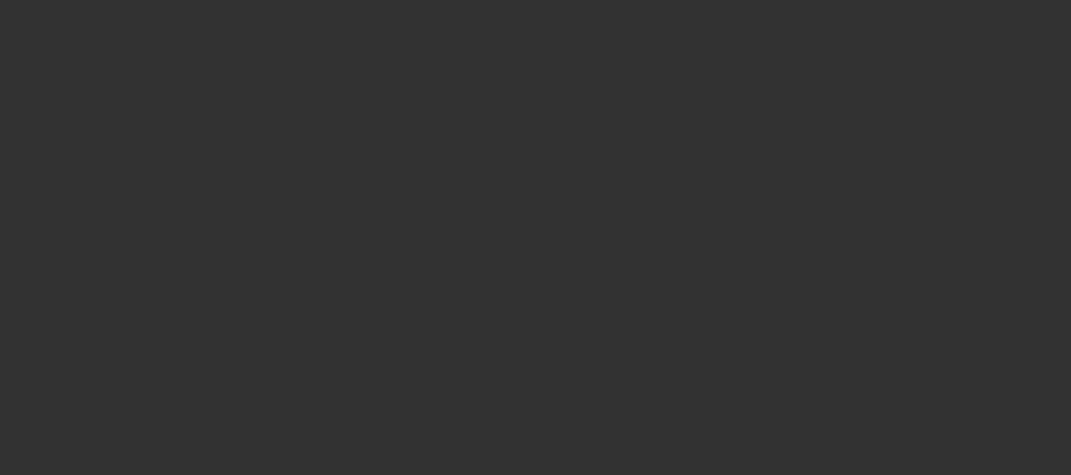
select select "0"
select select "2"
select select "0.1"
select select "4"
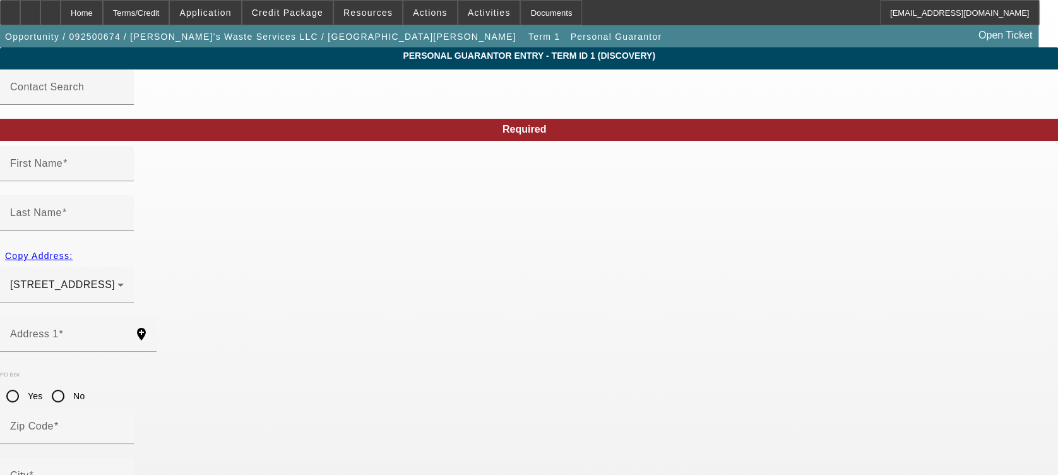
type input "[PERSON_NAME]"
type input "[STREET_ADDRESS]"
radio input "true"
type input "63385"
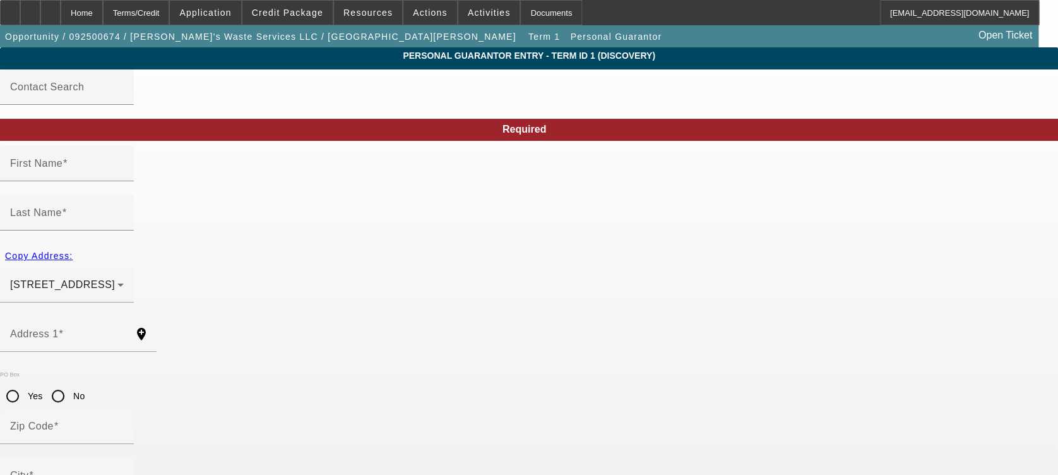
type input "[GEOGRAPHIC_DATA]"
type input "[PHONE_NUMBER]"
type input "50"
type input "500-66-5596"
type input "[EMAIL_ADDRESS][DOMAIN_NAME]"
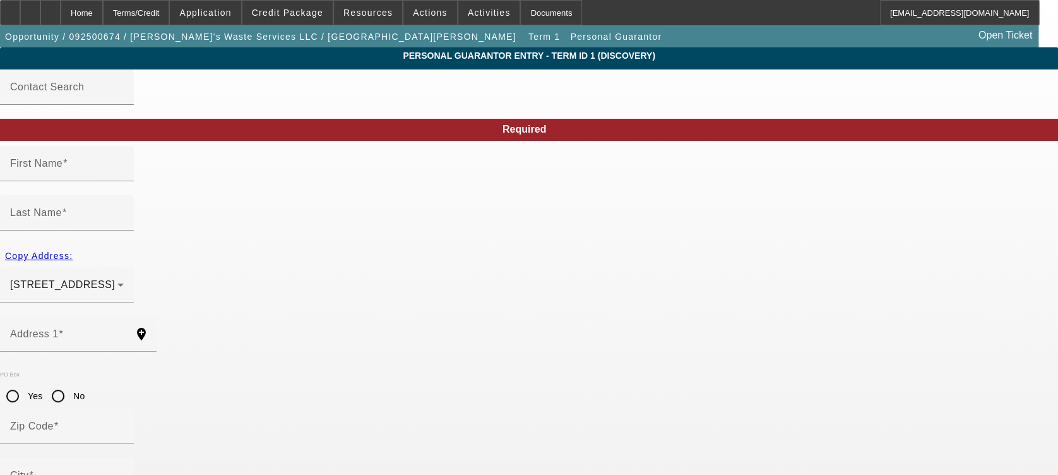
type input "$0.00"
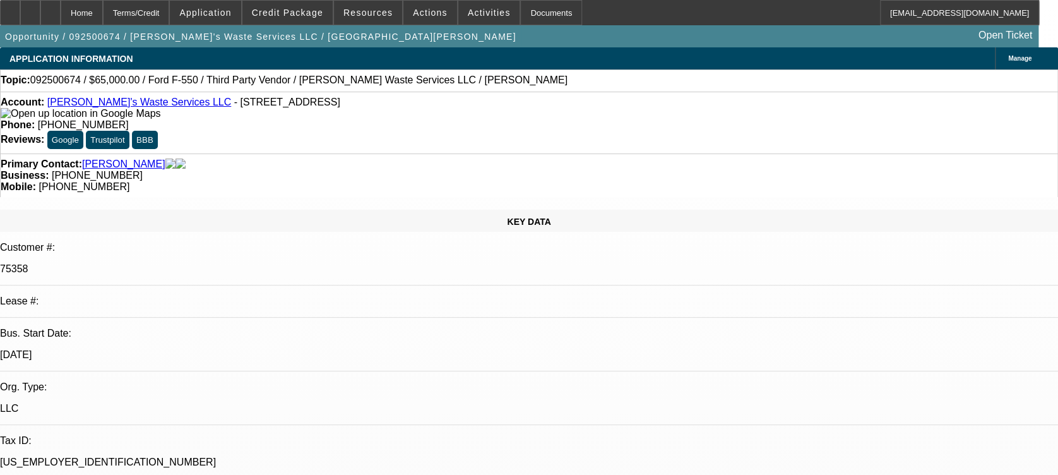
select select "0"
select select "1"
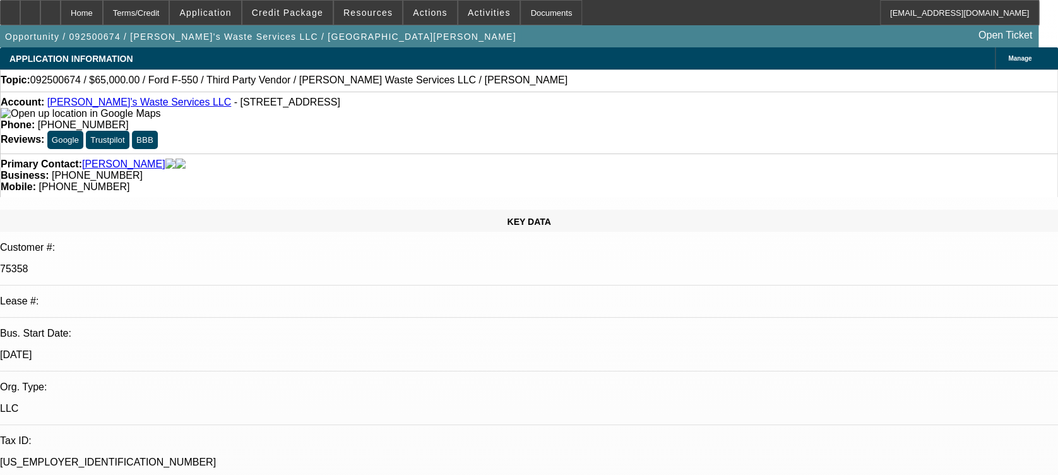
select select "6"
